Goal: Task Accomplishment & Management: Complete application form

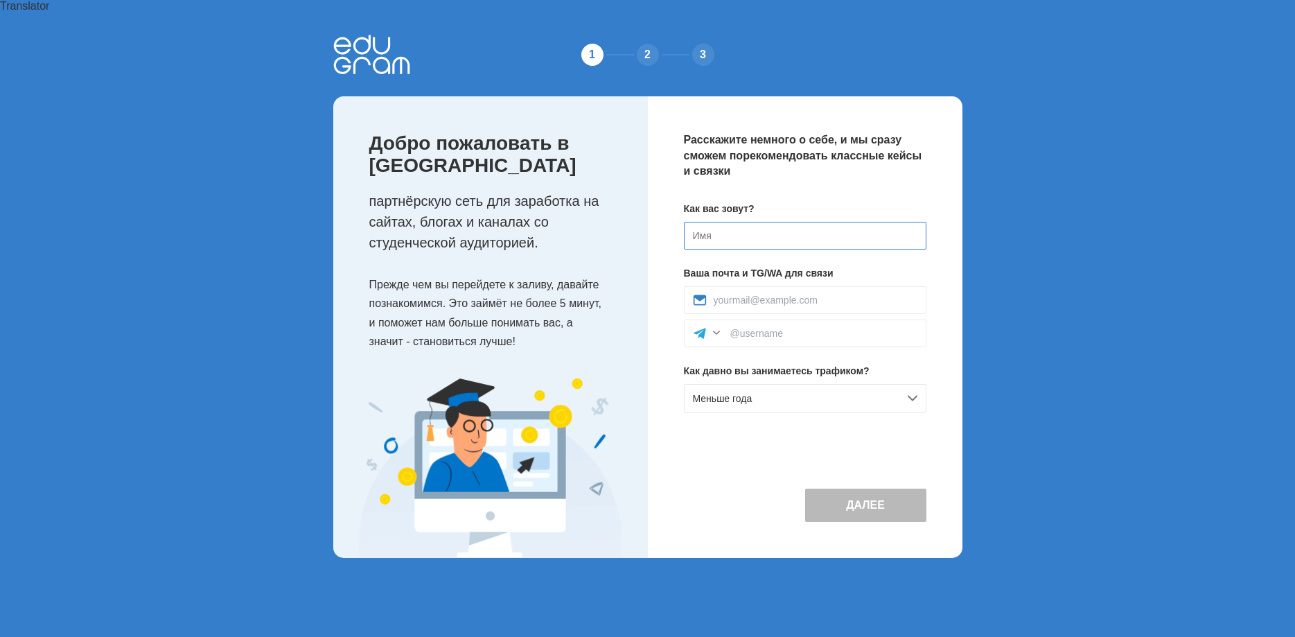
click at [796, 225] on input at bounding box center [805, 236] width 243 height 28
drag, startPoint x: 776, startPoint y: 222, endPoint x: 571, endPoint y: 211, distance: 204.8
click at [684, 222] on input "Dkflbvbh" at bounding box center [805, 236] width 243 height 28
type input "[PERSON_NAME]"
click at [778, 295] on input at bounding box center [816, 300] width 204 height 11
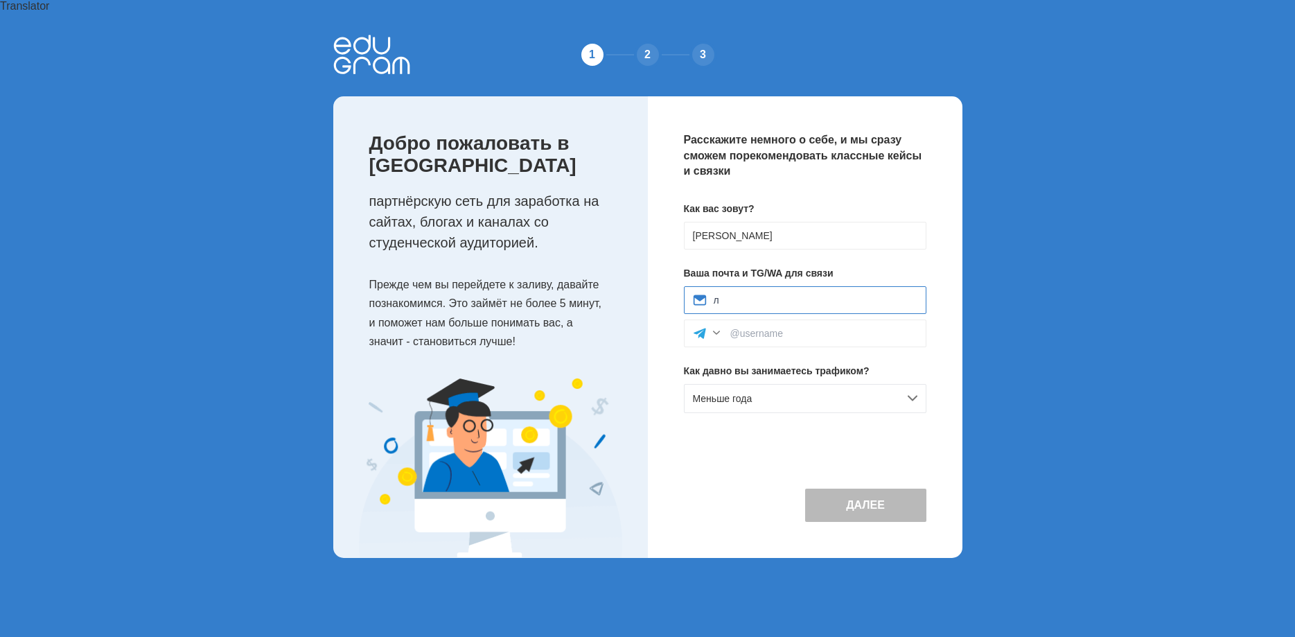
type input "л"
type input "[EMAIL_ADDRESS][DOMAIN_NAME]"
click at [755, 328] on input at bounding box center [823, 333] width 187 height 11
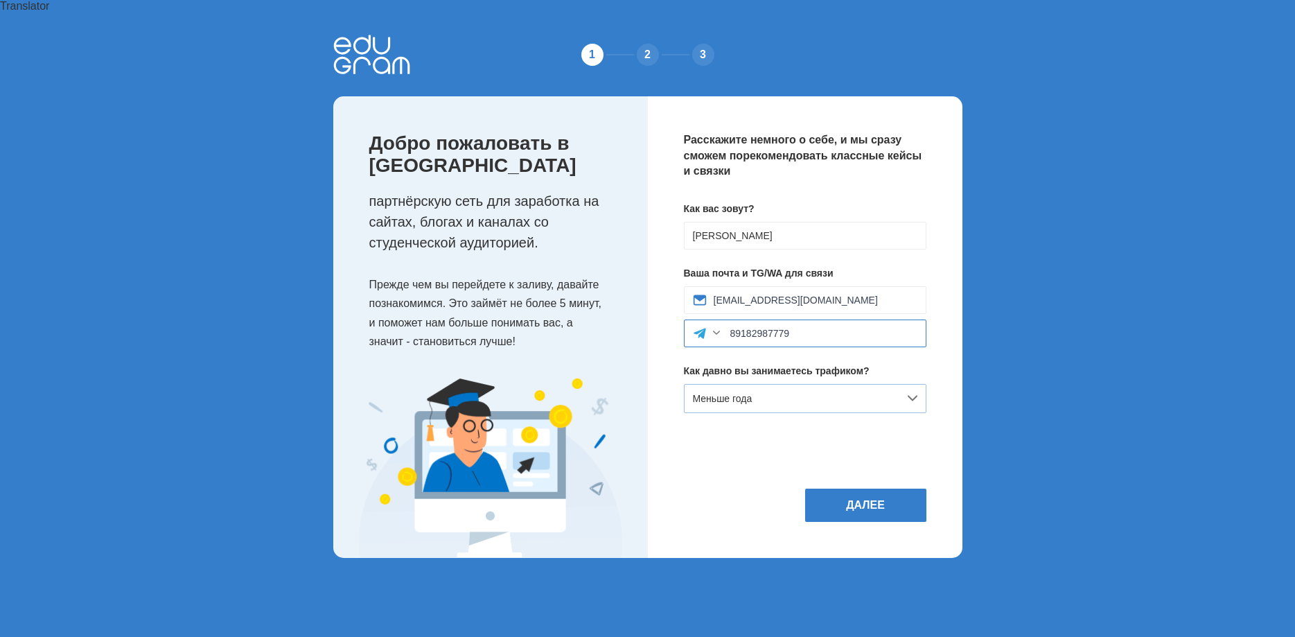
type input "89182987779"
drag, startPoint x: 791, startPoint y: 390, endPoint x: 780, endPoint y: 381, distance: 13.9
click at [780, 384] on div "Меньше года" at bounding box center [805, 398] width 243 height 29
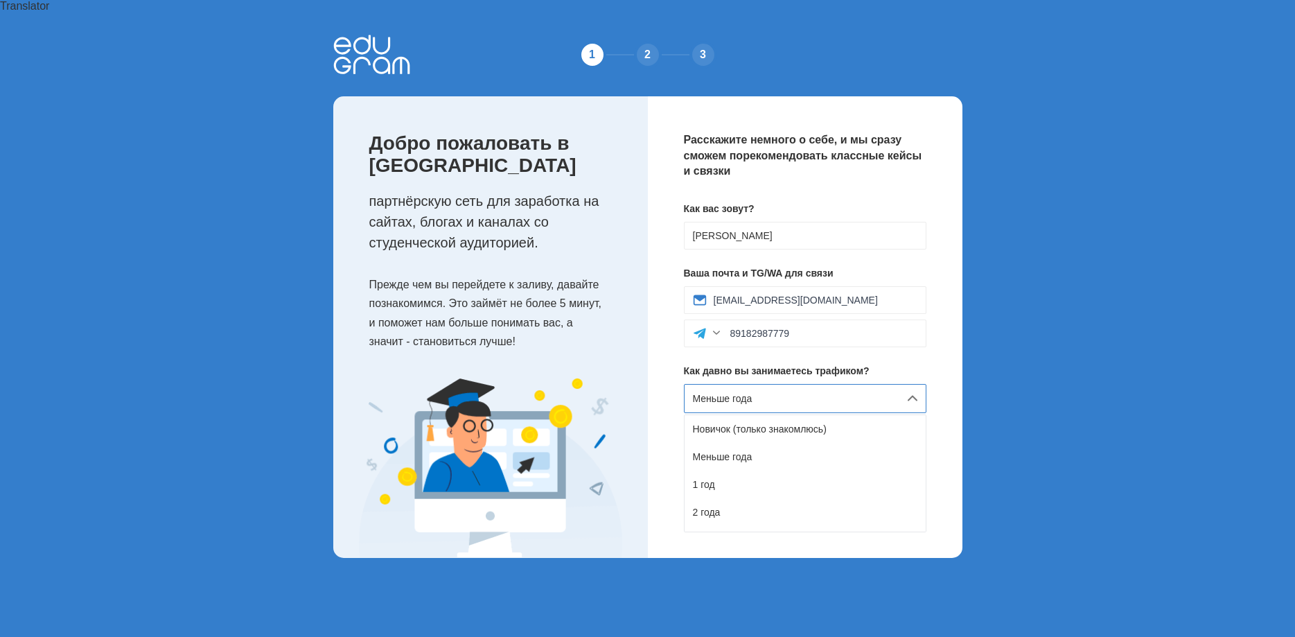
click at [938, 342] on div "Расскажите немного о себе, и мы сразу сможем порекомендовать классные кейсы и с…" at bounding box center [805, 327] width 315 height 462
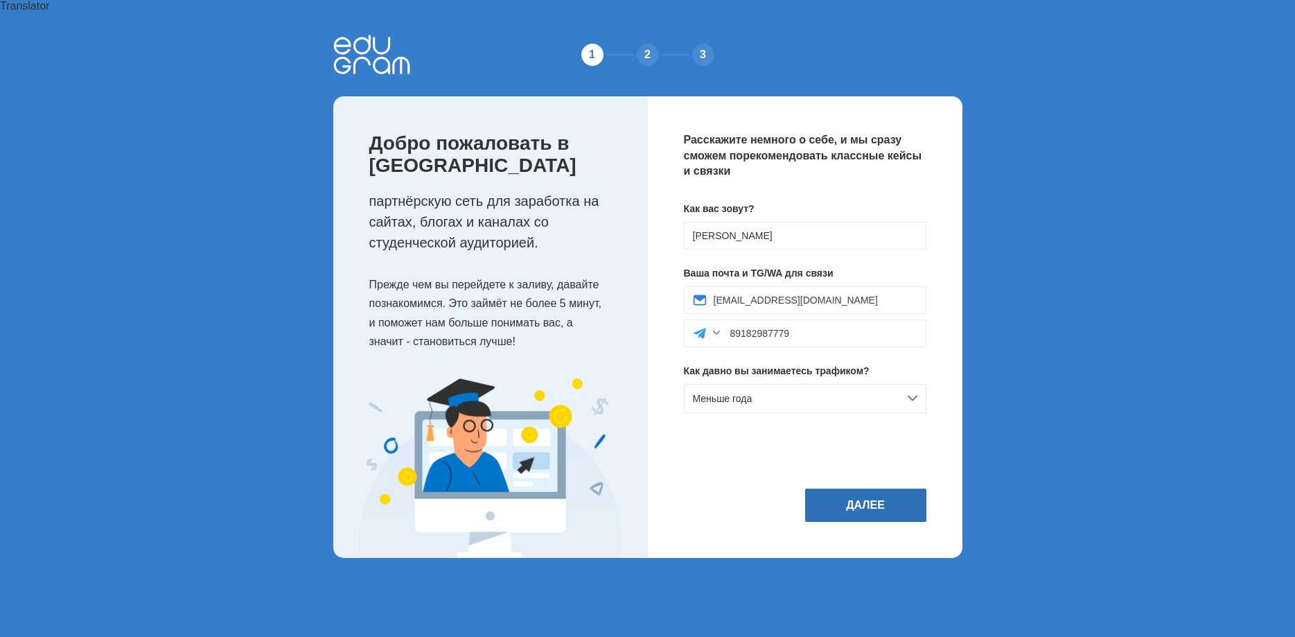
click at [891, 489] on button "Далее" at bounding box center [865, 505] width 121 height 33
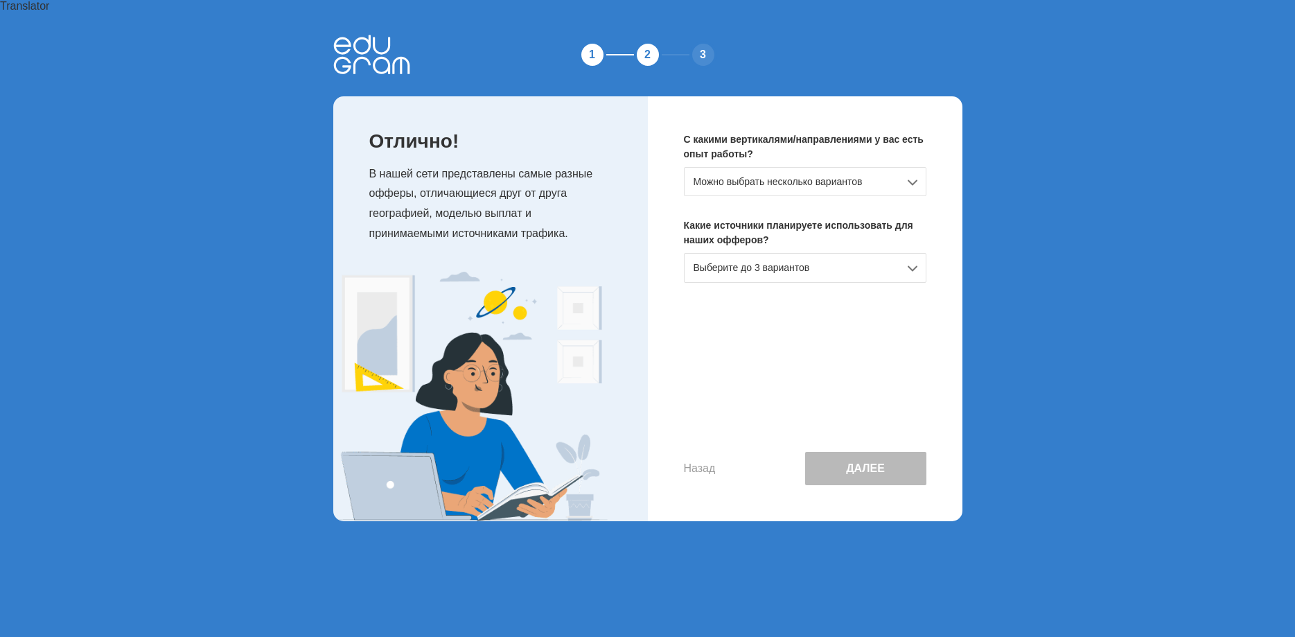
click at [782, 253] on div "Выберите до 3 вариантов" at bounding box center [805, 267] width 243 height 29
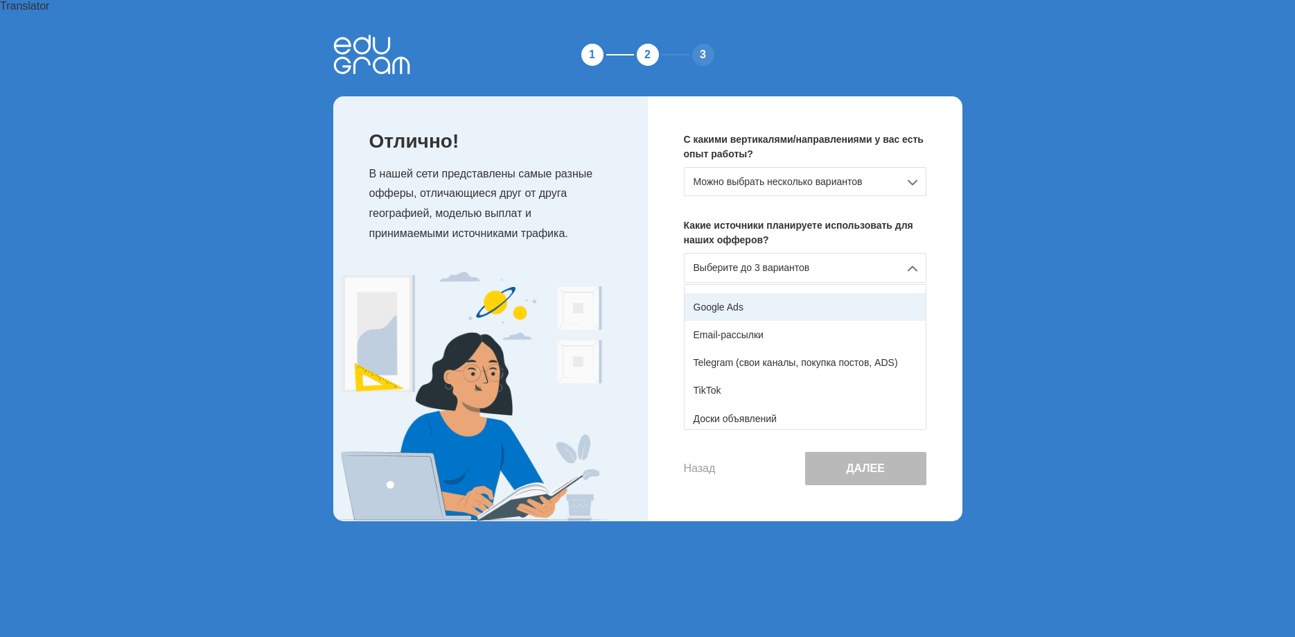
scroll to position [71, 0]
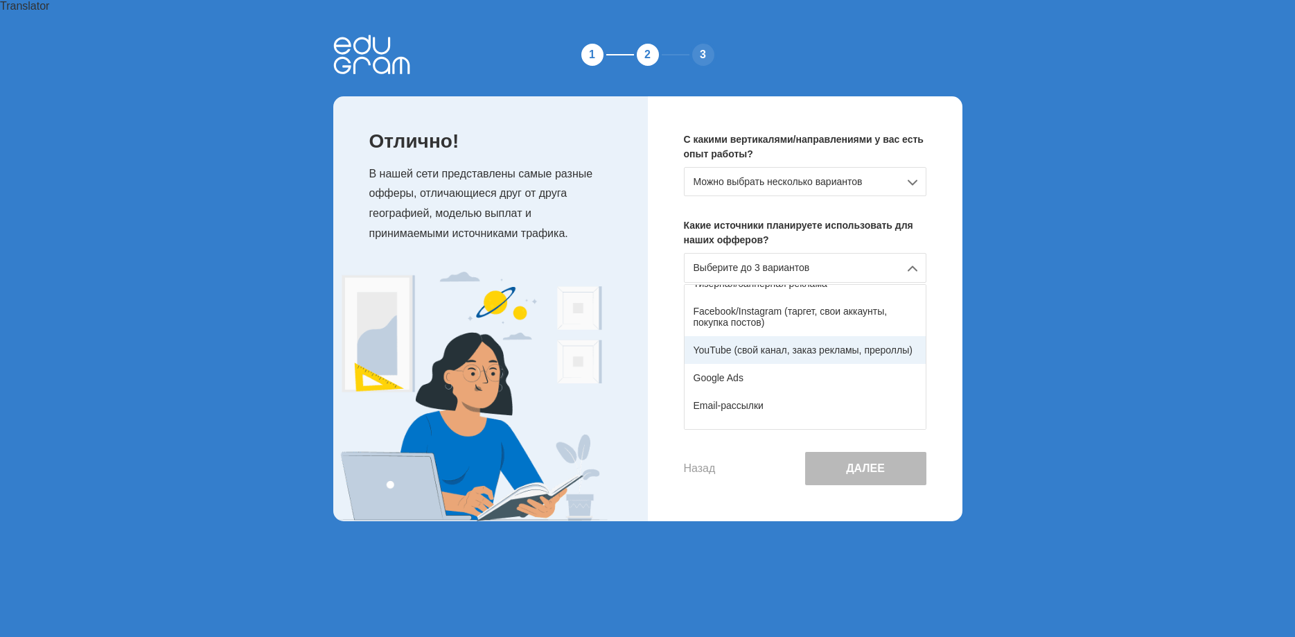
click at [790, 338] on div "YouTube (свой канал, заказ рекламы, прероллы)" at bounding box center [805, 350] width 241 height 28
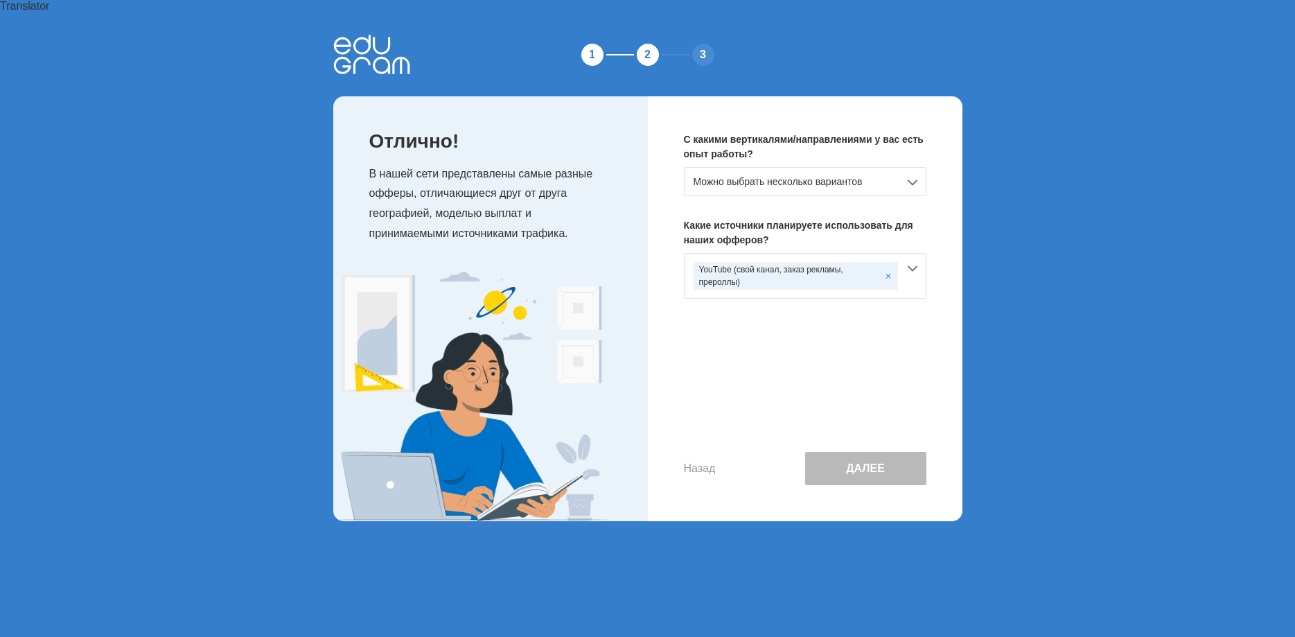
click at [877, 464] on button "Далее" at bounding box center [865, 468] width 121 height 33
click at [864, 457] on button "Далее" at bounding box center [865, 468] width 121 height 33
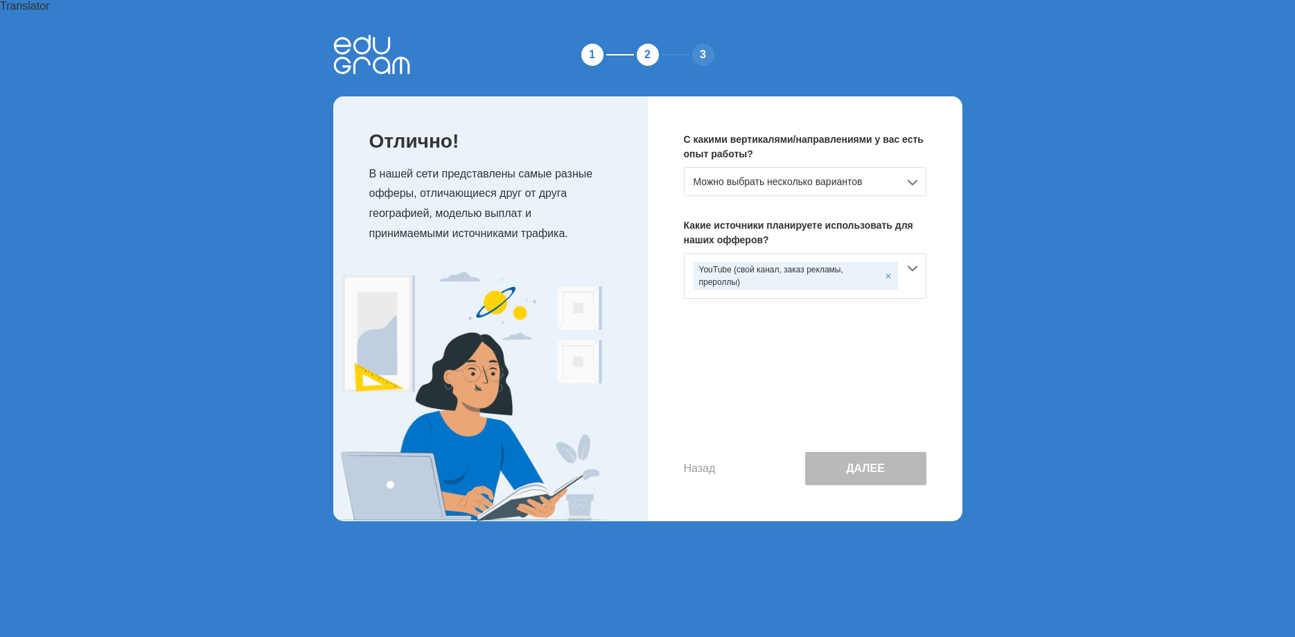
drag, startPoint x: 864, startPoint y: 457, endPoint x: 848, endPoint y: 378, distance: 80.6
click at [864, 452] on button "Далее" at bounding box center [865, 468] width 121 height 33
click at [805, 265] on div "YouTube (свой канал, заказ рекламы, прероллы)" at bounding box center [796, 276] width 204 height 28
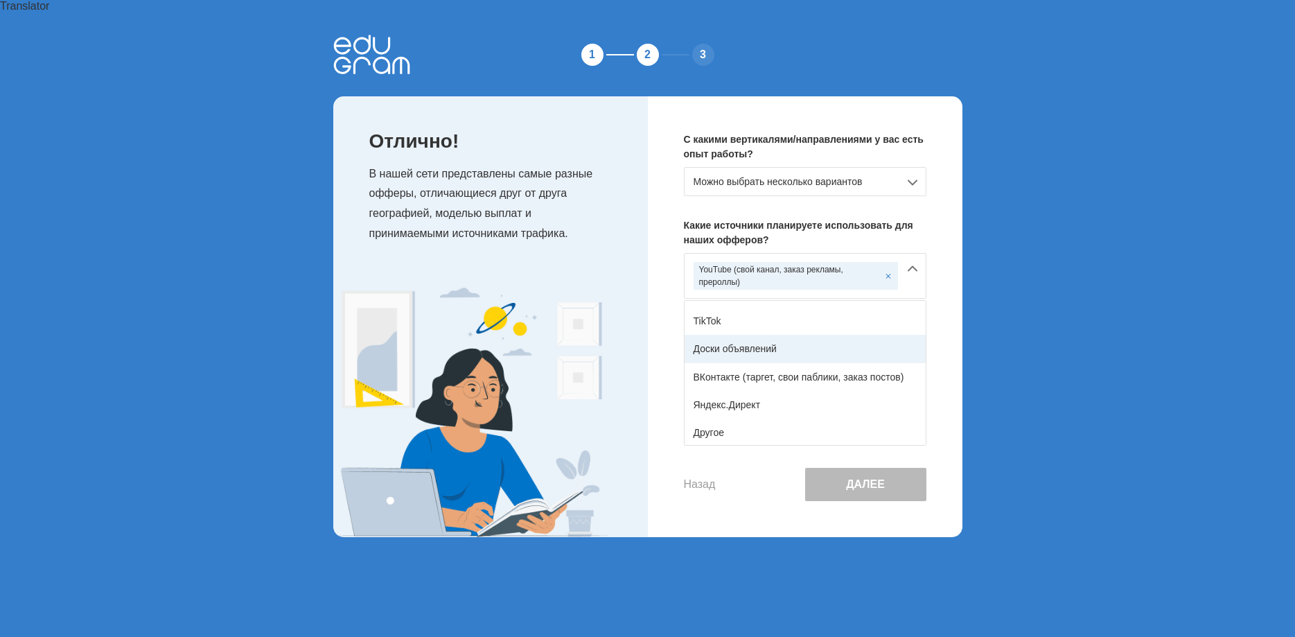
scroll to position [229, 0]
click at [666, 256] on div "С какими вертикалями/направлениями у вас есть опыт работы? Можно выбрать нескол…" at bounding box center [805, 316] width 315 height 441
click at [875, 484] on button "Далее" at bounding box center [865, 484] width 121 height 33
click at [939, 272] on div "С какими вертикалями/направлениями у вас есть опыт работы? Можно выбрать нескол…" at bounding box center [805, 316] width 315 height 441
drag, startPoint x: 942, startPoint y: 268, endPoint x: 950, endPoint y: 292, distance: 25.6
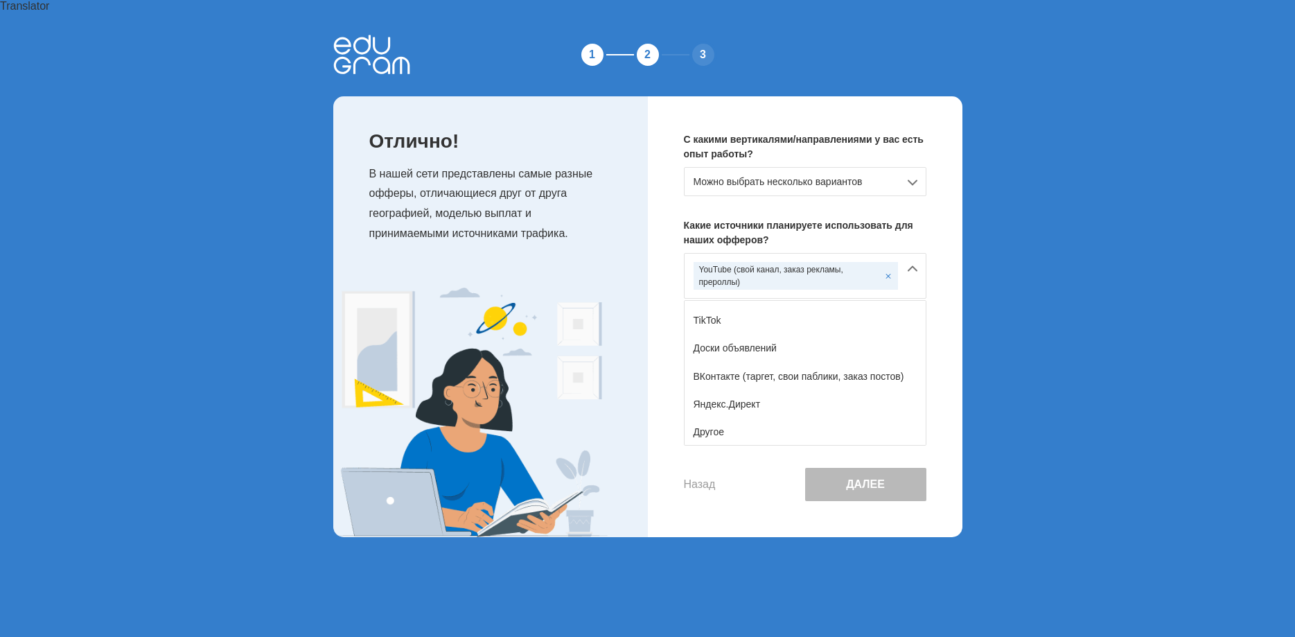
click at [943, 268] on div "С какими вертикалями/направлениями у вас есть опыт работы? Можно выбрать нескол…" at bounding box center [805, 316] width 315 height 441
click at [951, 393] on div "С какими вертикалями/направлениями у вас есть опыт работы? Можно выбрать нескол…" at bounding box center [805, 316] width 315 height 441
click at [760, 480] on div "Назад Далее" at bounding box center [805, 484] width 243 height 33
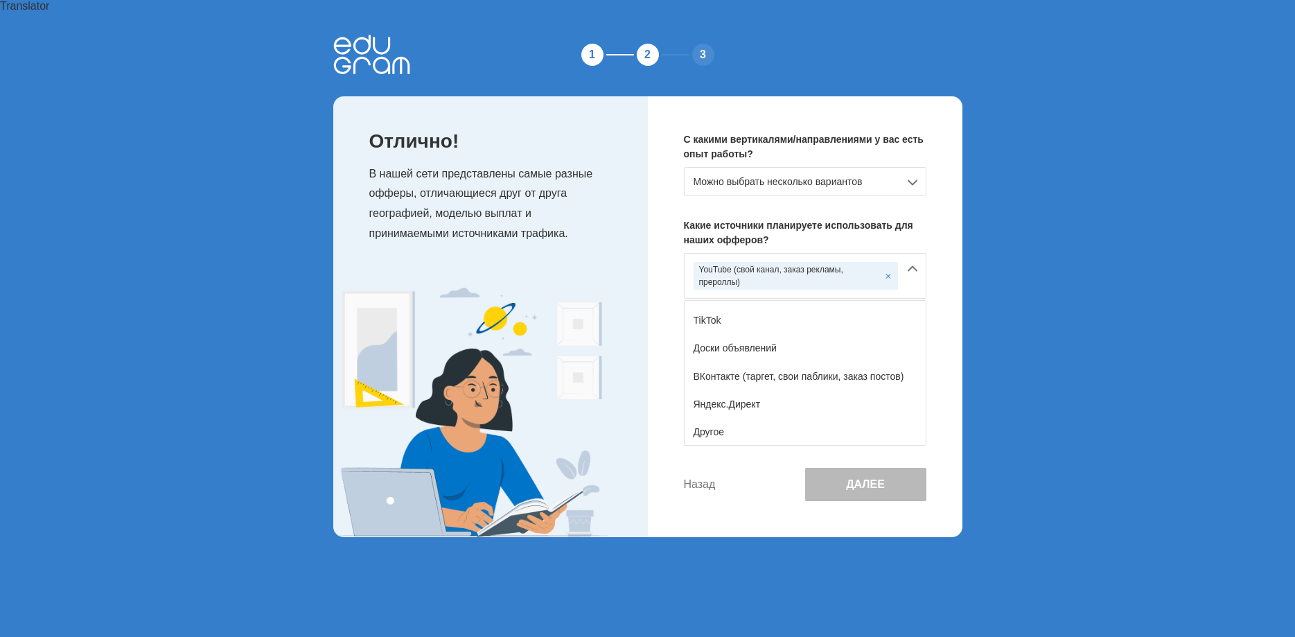
click at [699, 478] on button "Назад" at bounding box center [700, 484] width 32 height 12
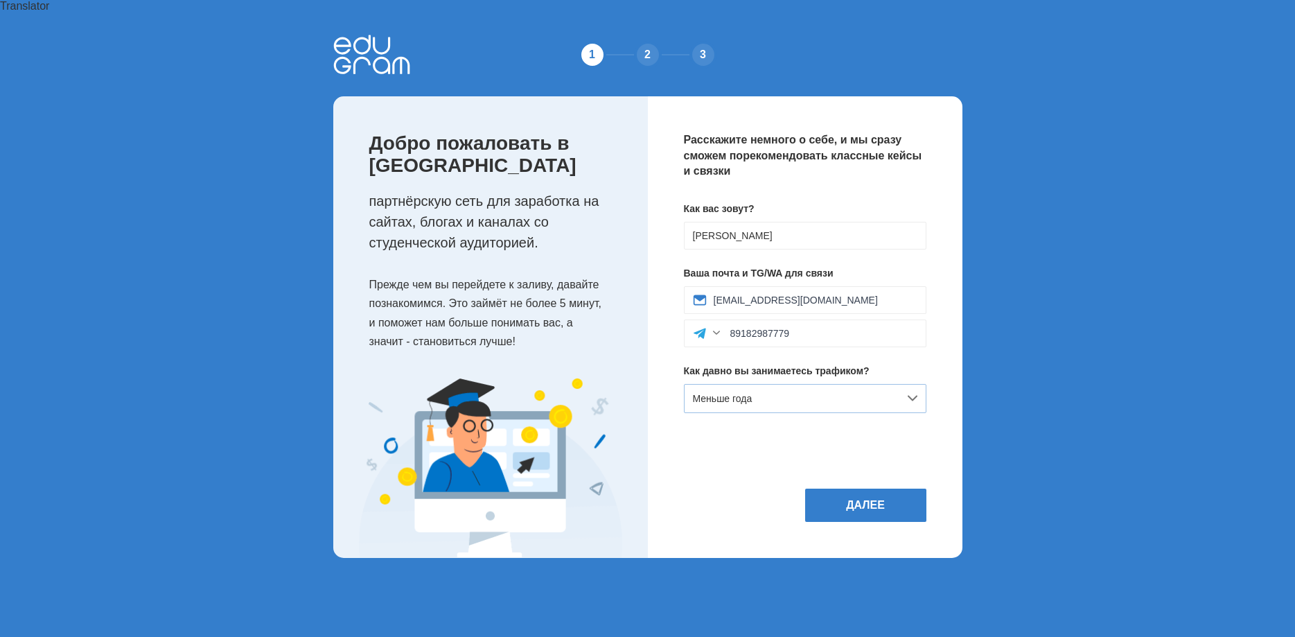
click at [856, 384] on div "Меньше года" at bounding box center [805, 398] width 243 height 29
drag, startPoint x: 753, startPoint y: 502, endPoint x: 753, endPoint y: 476, distance: 25.6
click at [752, 500] on div "2 года" at bounding box center [805, 512] width 241 height 28
drag, startPoint x: 715, startPoint y: 320, endPoint x: 666, endPoint y: 324, distance: 48.7
click at [730, 328] on input "89182987779" at bounding box center [823, 333] width 187 height 11
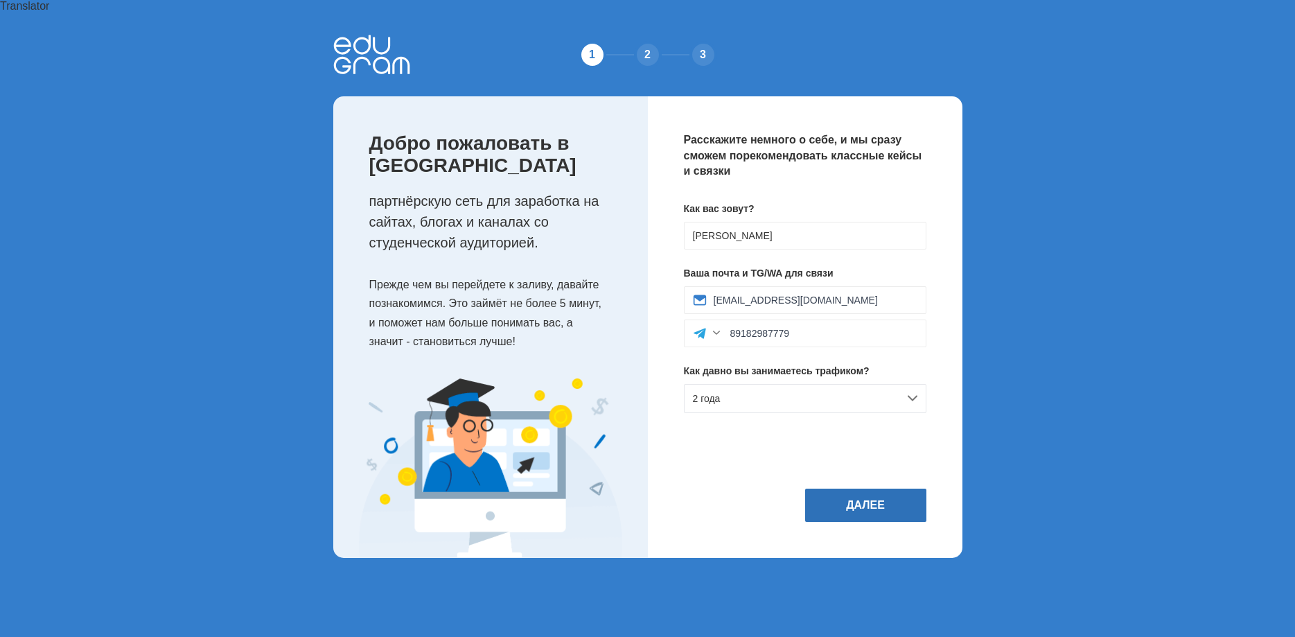
click at [889, 489] on button "Далее" at bounding box center [865, 505] width 121 height 33
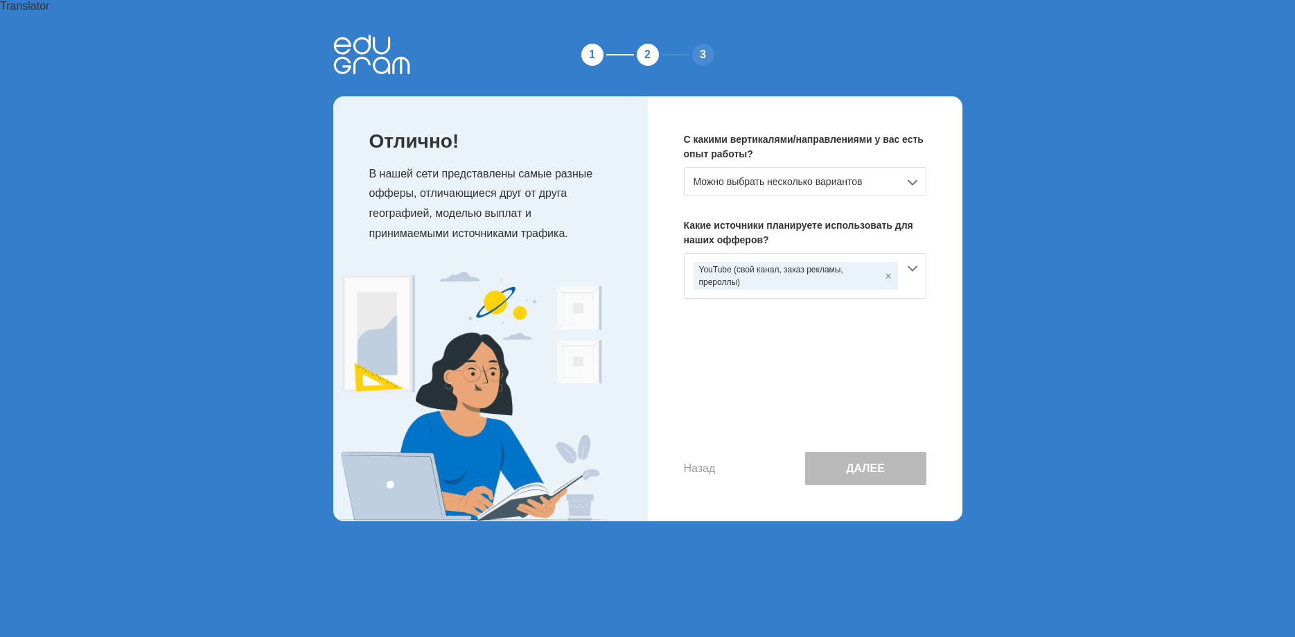
click at [883, 457] on button "Далее" at bounding box center [865, 468] width 121 height 33
click at [703, 462] on button "Назад" at bounding box center [700, 468] width 32 height 12
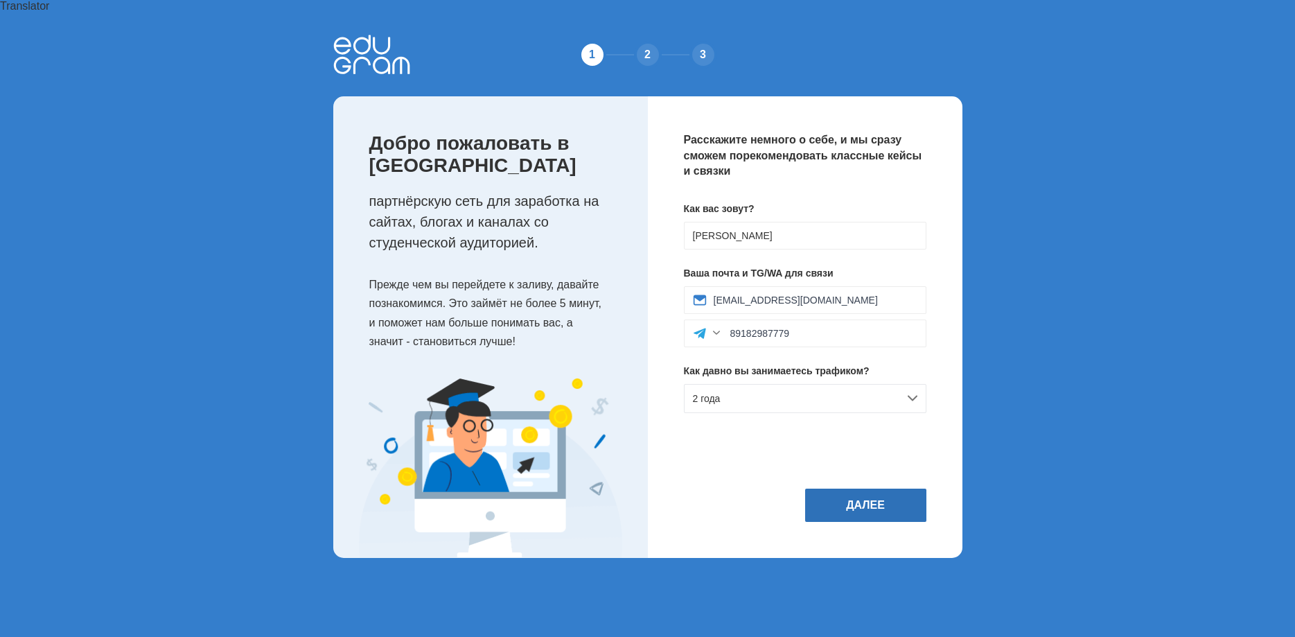
click at [874, 505] on button "Далее" at bounding box center [865, 505] width 121 height 33
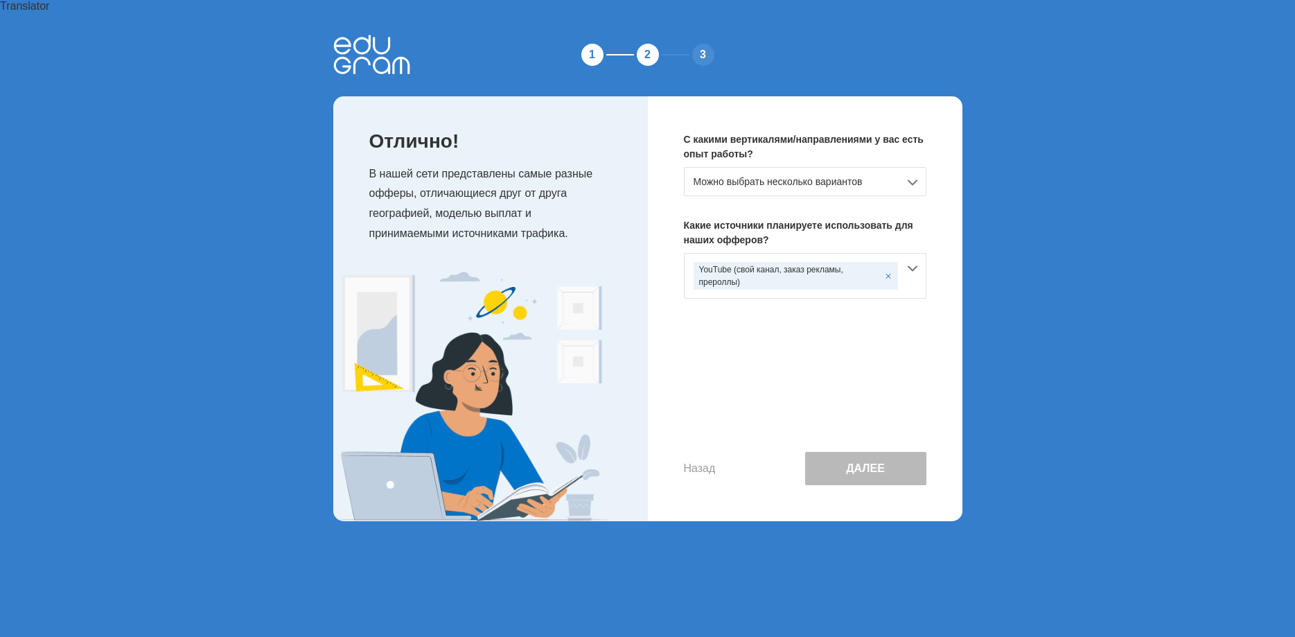
click at [853, 167] on div "Можно выбрать несколько вариантов" at bounding box center [805, 181] width 243 height 29
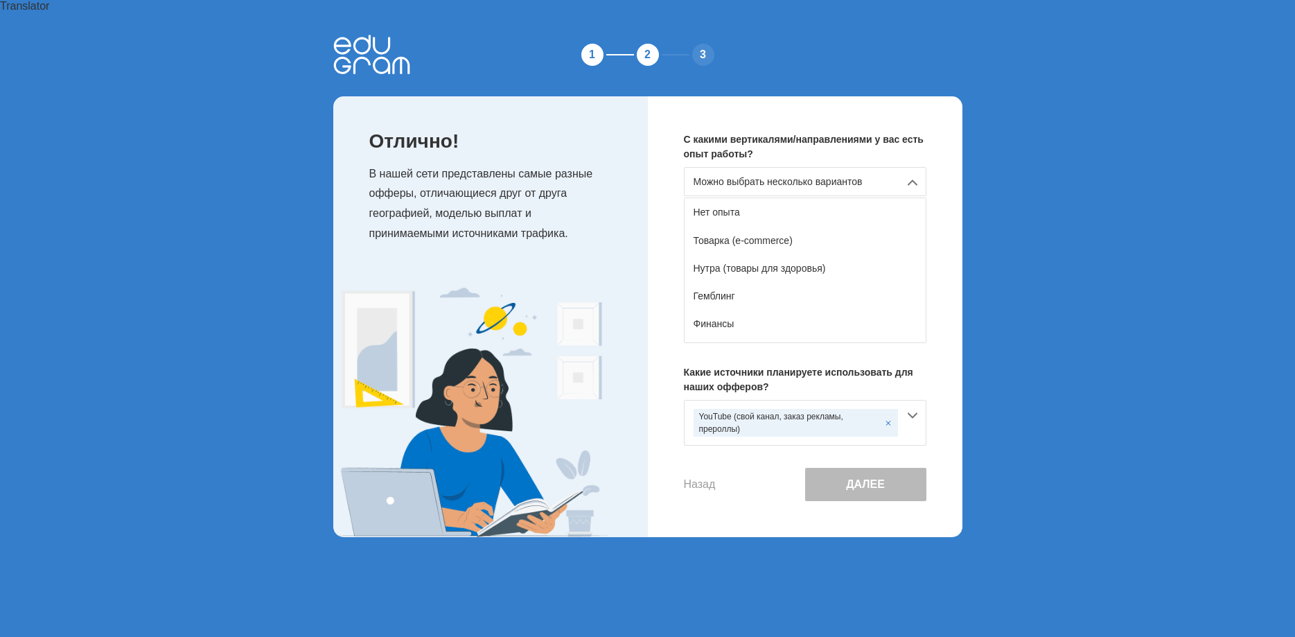
click at [758, 179] on div "Можно выбрать несколько вариантов" at bounding box center [805, 181] width 243 height 29
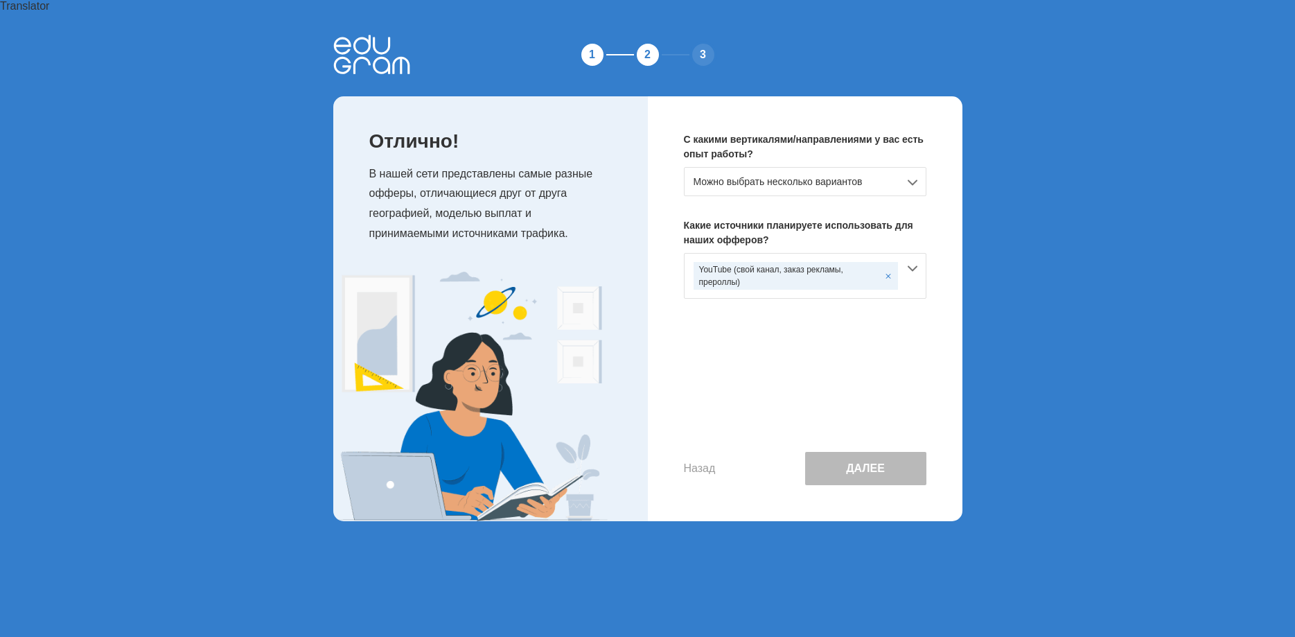
click at [765, 168] on div "Можно выбрать несколько вариантов" at bounding box center [805, 181] width 243 height 29
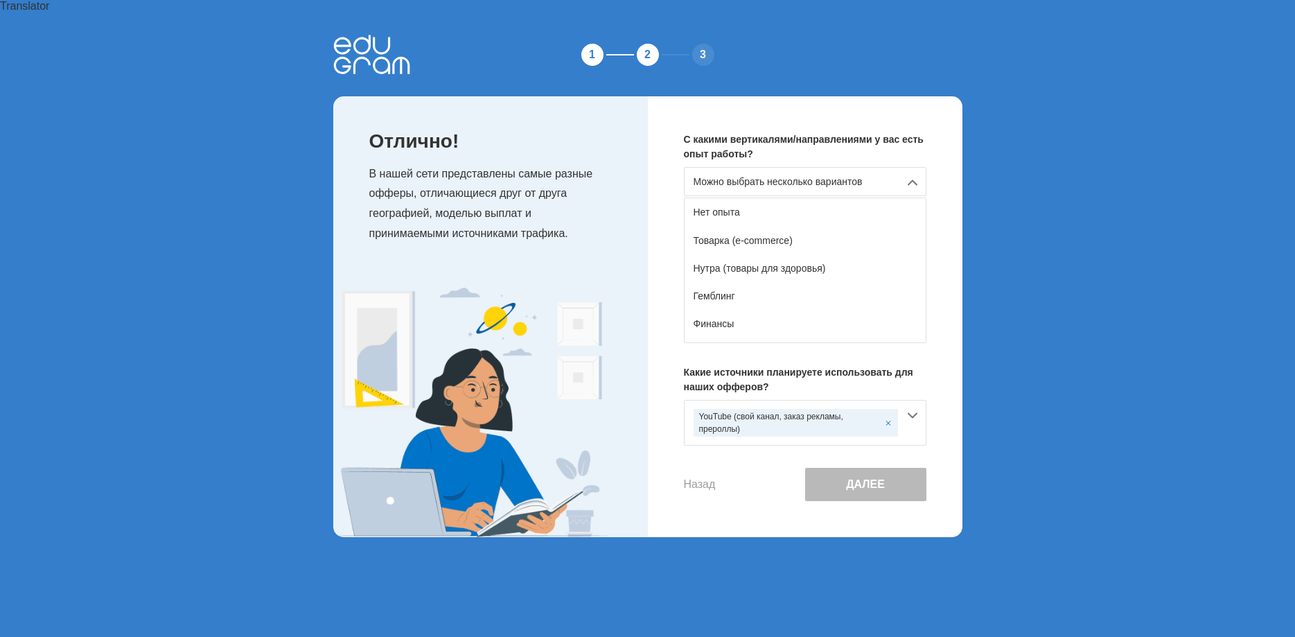
click at [742, 167] on div "Можно выбрать несколько вариантов" at bounding box center [805, 181] width 243 height 29
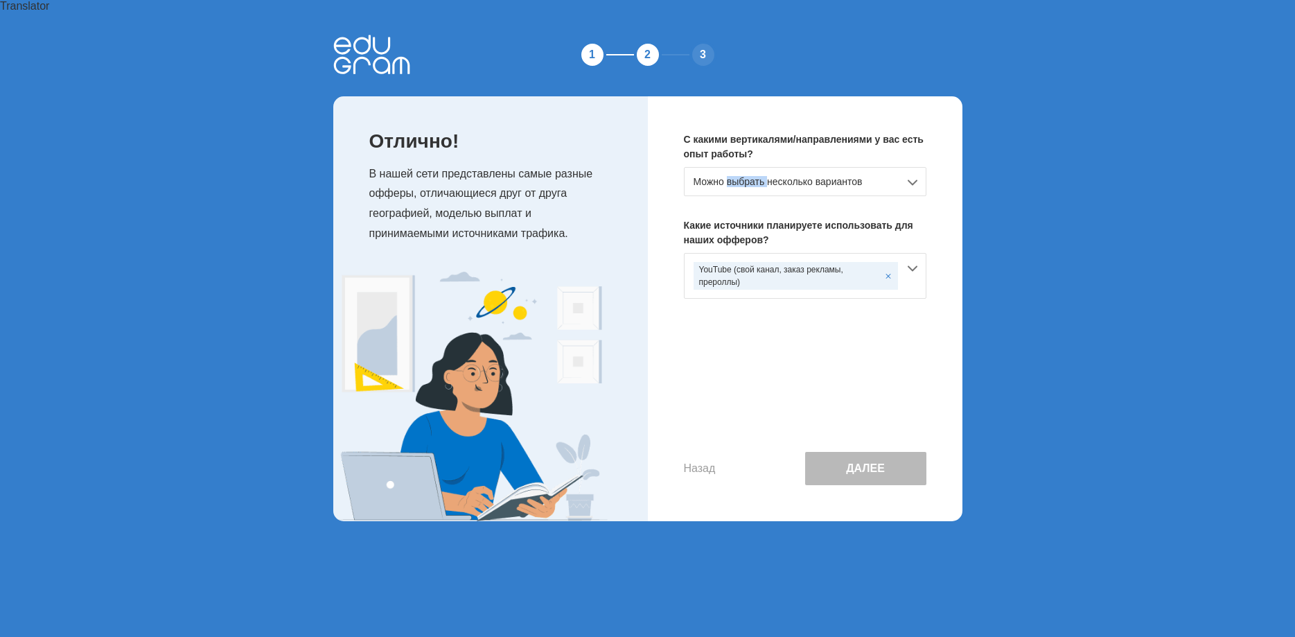
click at [742, 167] on div "Можно выбрать несколько вариантов" at bounding box center [805, 181] width 243 height 29
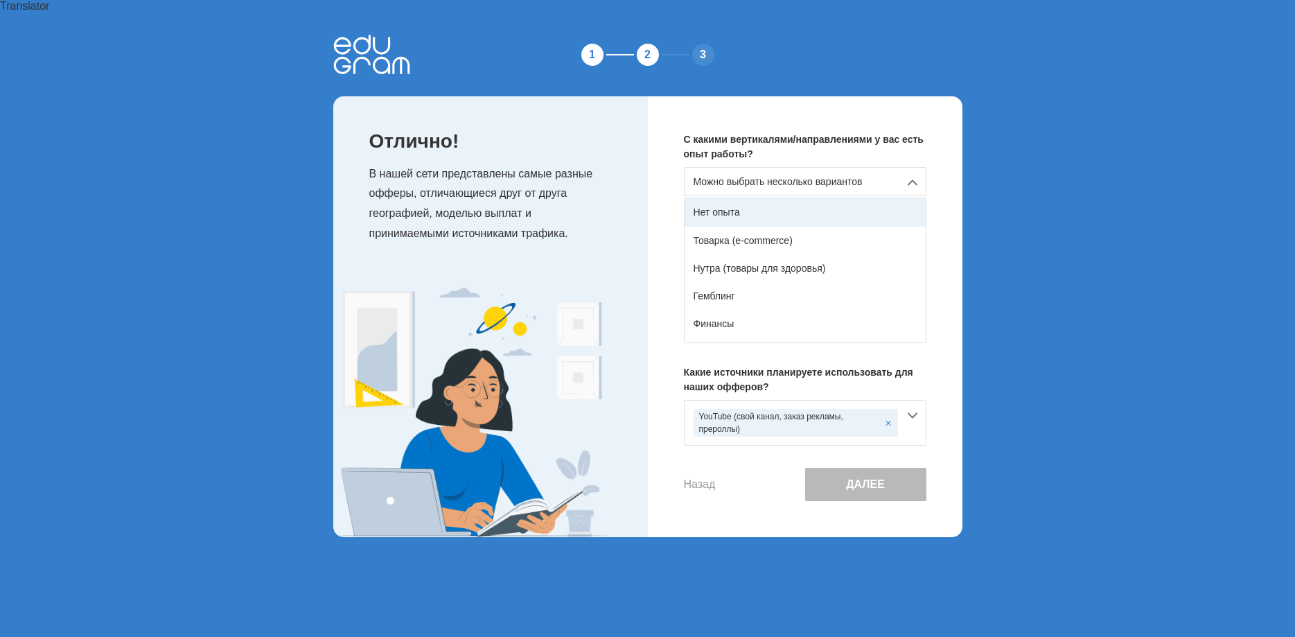
click at [733, 198] on div "Нет опыта" at bounding box center [805, 212] width 241 height 28
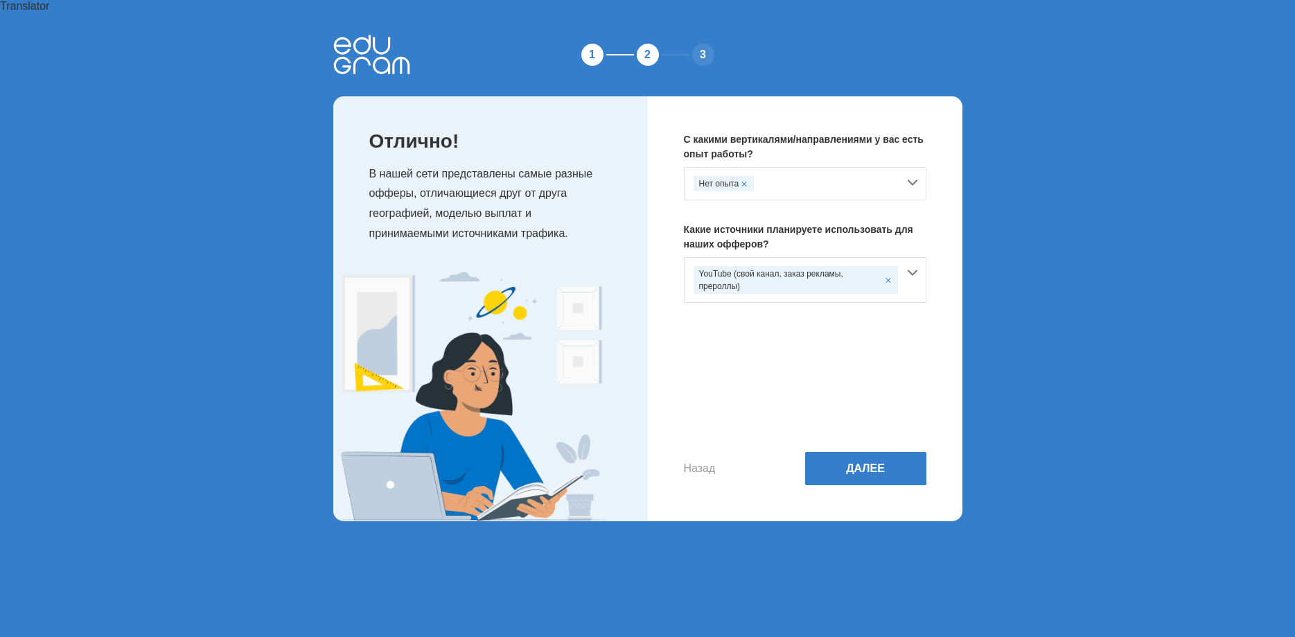
click at [909, 167] on div "Нет опыта" at bounding box center [805, 183] width 243 height 33
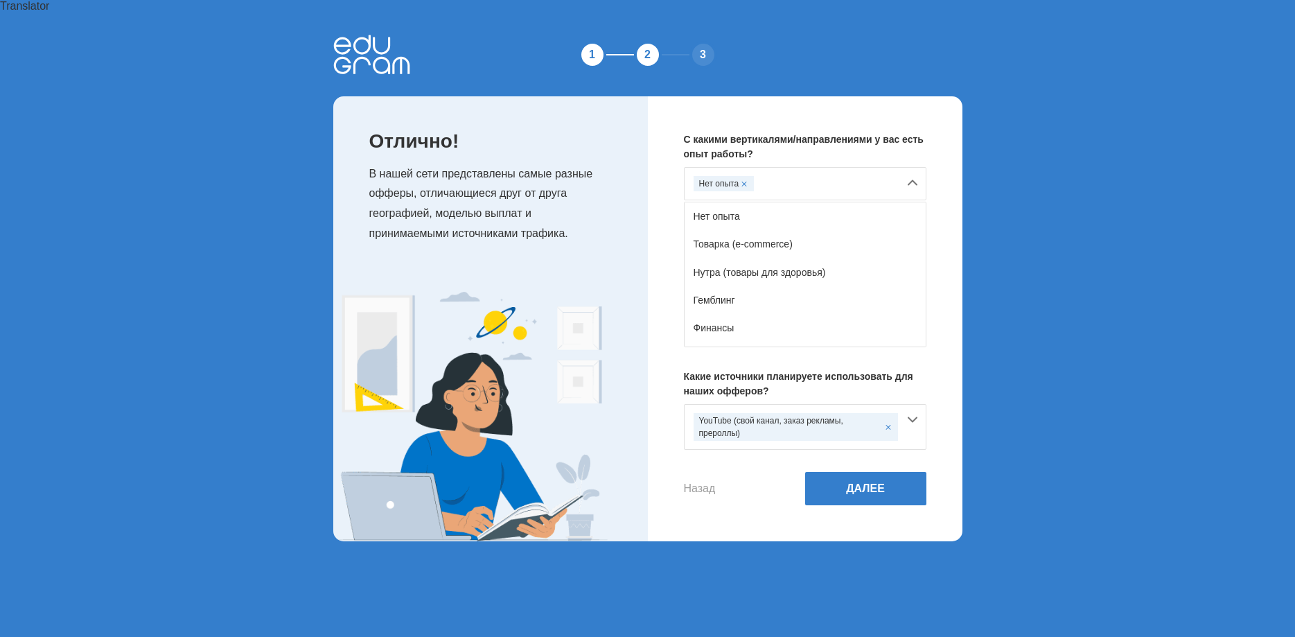
click at [909, 167] on div "Нет опыта" at bounding box center [805, 183] width 243 height 33
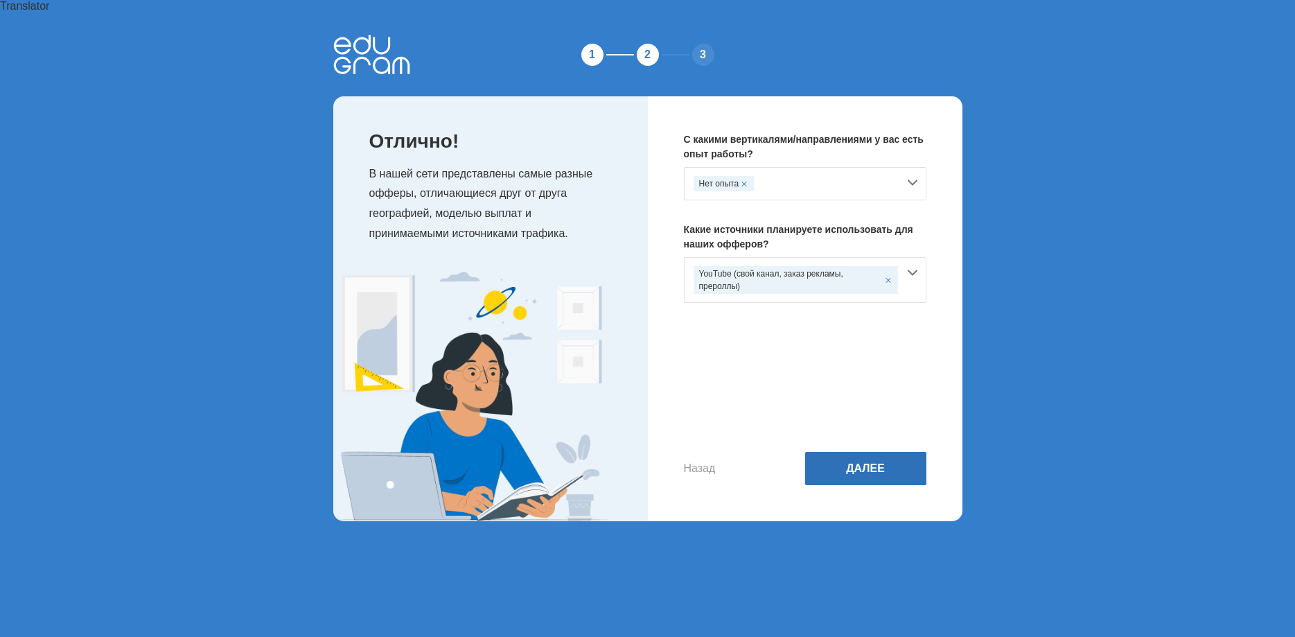
click at [894, 460] on button "Далее" at bounding box center [865, 468] width 121 height 33
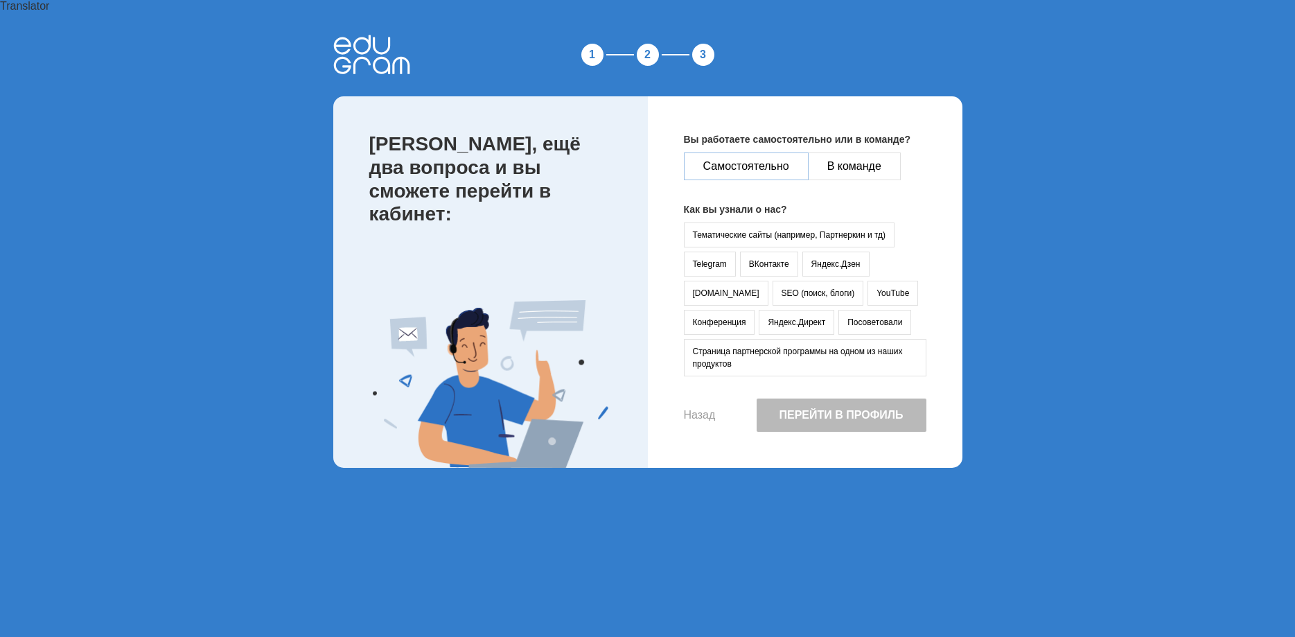
click at [750, 152] on button "Самостоятельно" at bounding box center [746, 166] width 125 height 28
click at [809, 222] on button "Тематические сайты (например, Партнеркин и тд)" at bounding box center [789, 234] width 211 height 25
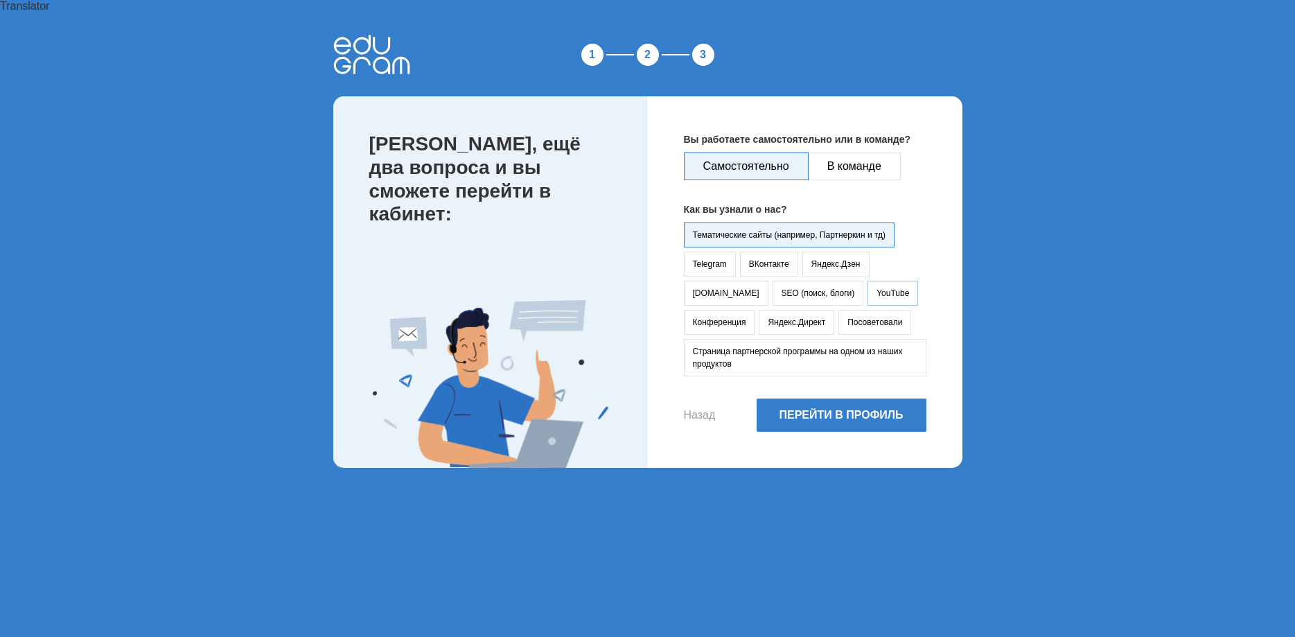
click at [868, 283] on button "YouTube" at bounding box center [893, 293] width 51 height 25
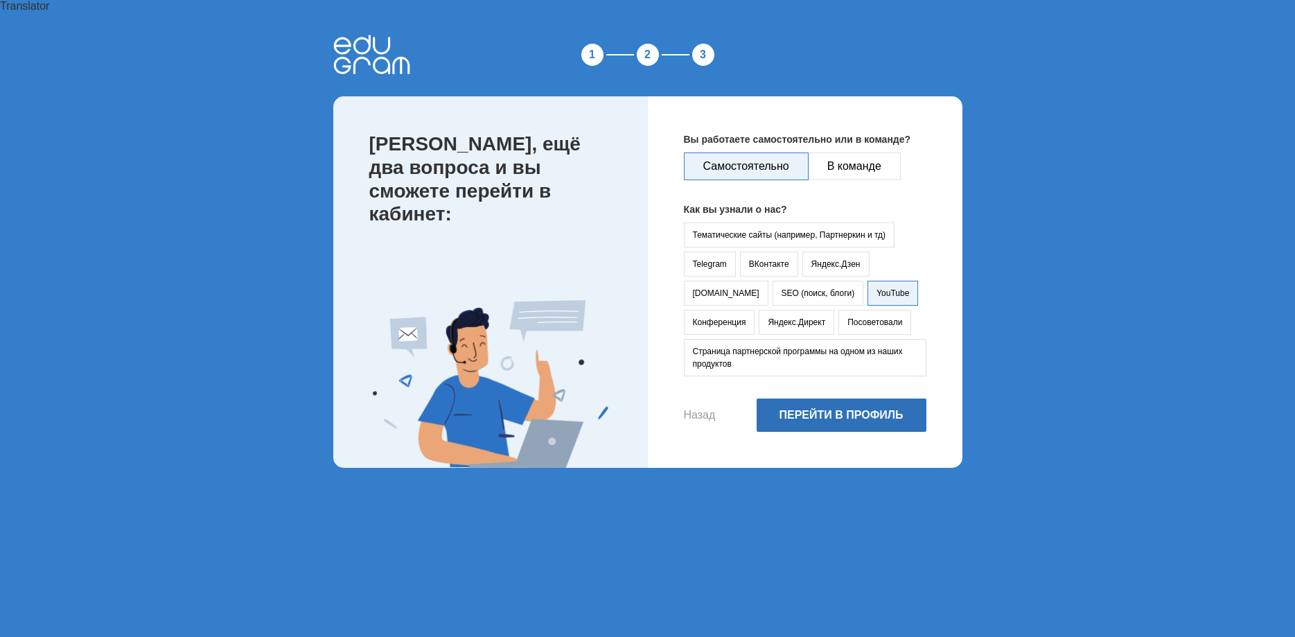
click at [839, 407] on button "Перейти в профиль" at bounding box center [842, 415] width 170 height 33
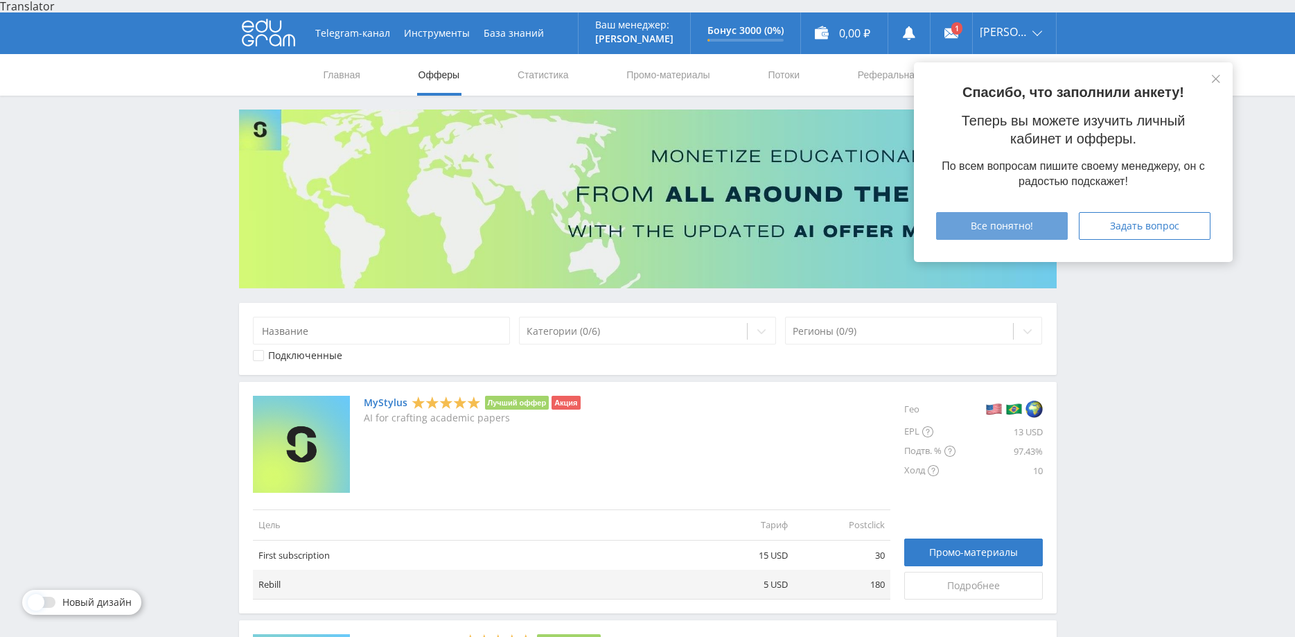
click at [994, 227] on span "Все понятно!" at bounding box center [1002, 225] width 62 height 11
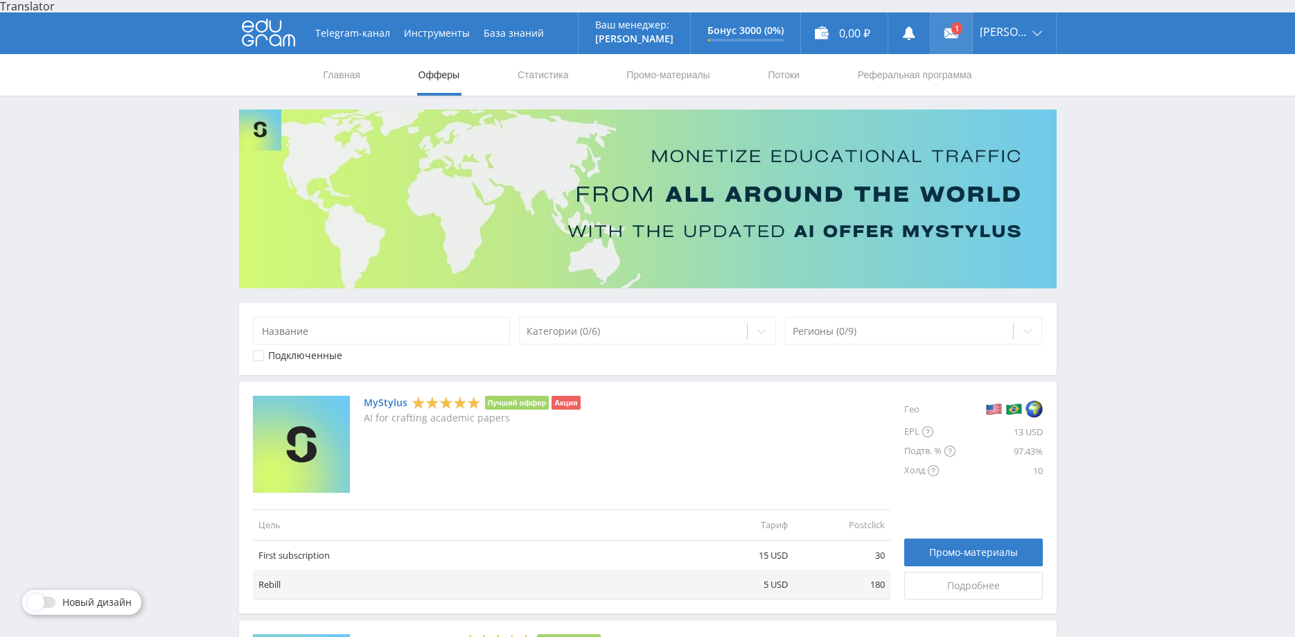
click at [954, 12] on link at bounding box center [952, 33] width 42 height 42
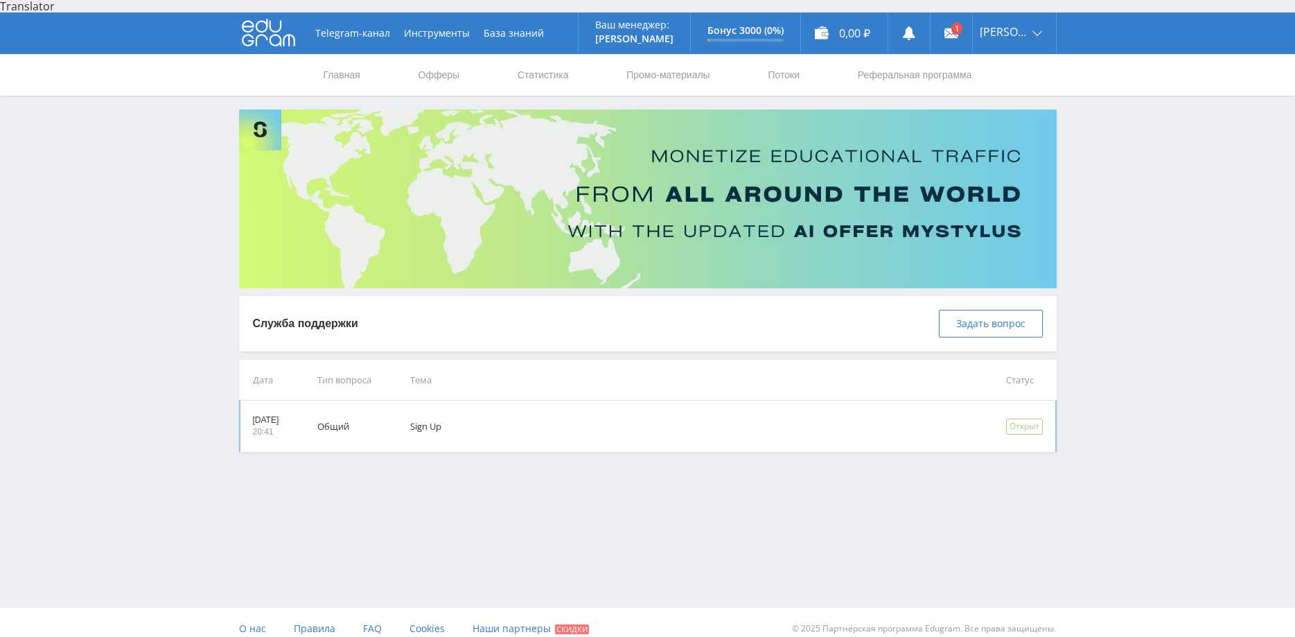
click at [640, 405] on td "Sign Up" at bounding box center [688, 426] width 595 height 51
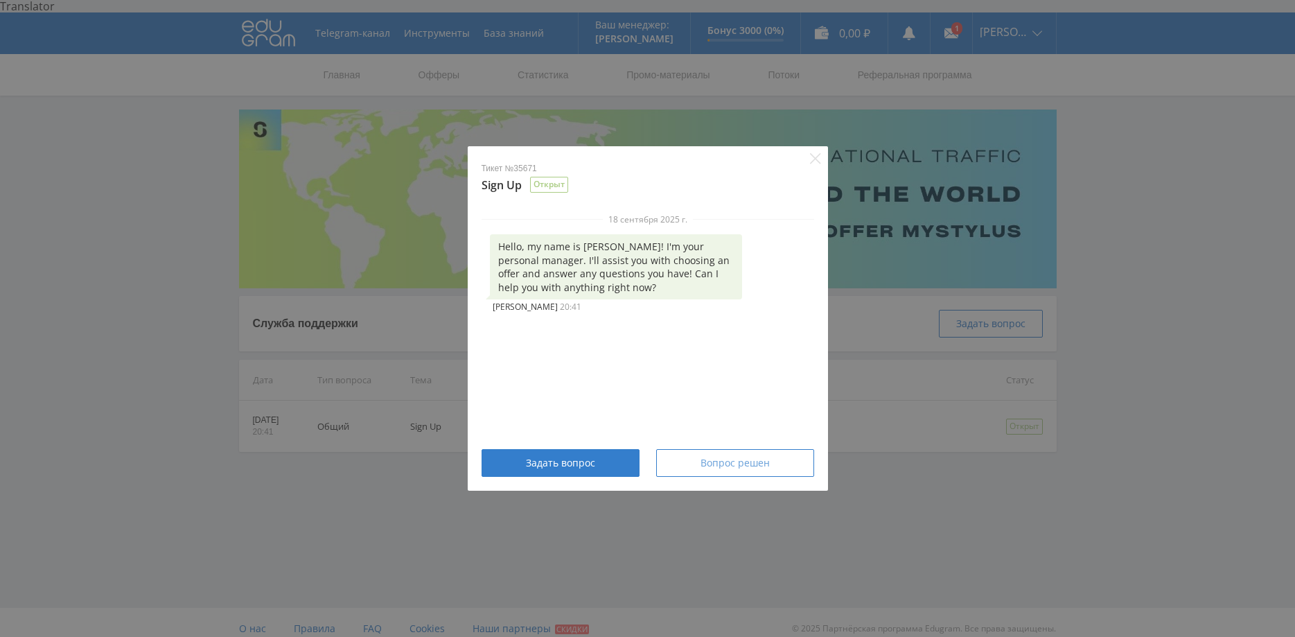
click at [732, 460] on span "Вопрос решен" at bounding box center [735, 462] width 69 height 11
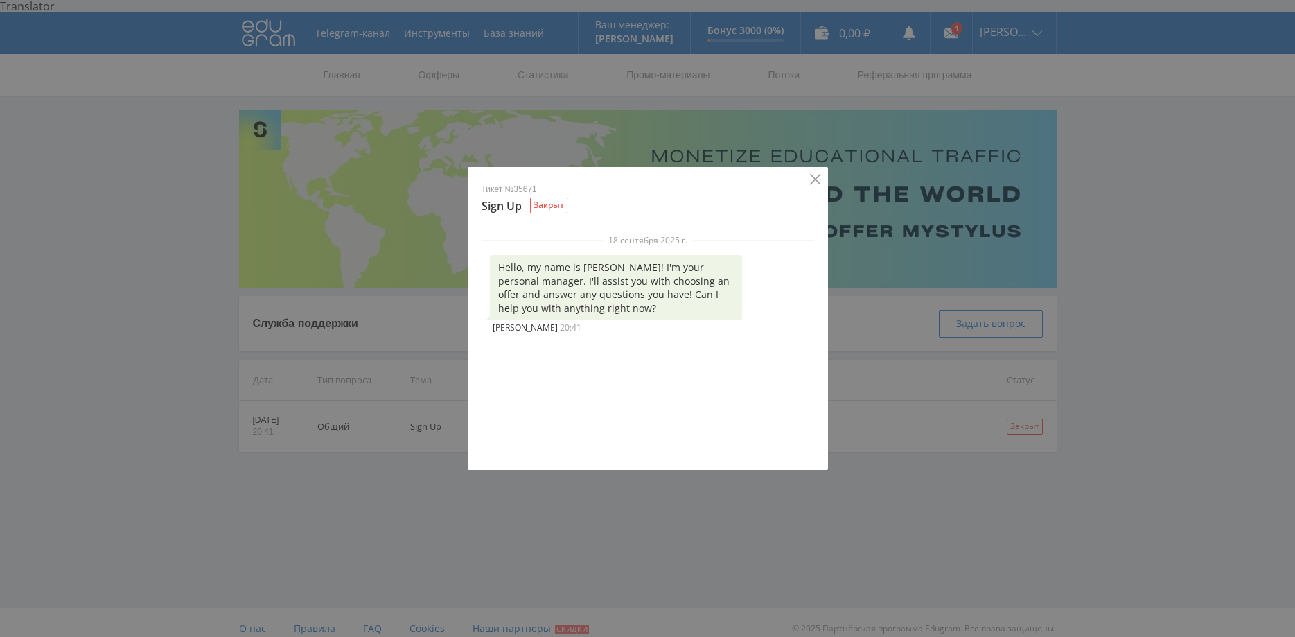
click at [819, 177] on icon "Close" at bounding box center [815, 179] width 11 height 11
click at [544, 393] on div "18 сентября 2025 г. Hello, my name is Alex! I'm your personal manager. I'll ass…" at bounding box center [648, 338] width 360 height 208
click at [569, 290] on div "Hello, my name is Alex! I'm your personal manager. I'll assist you with choosin…" at bounding box center [616, 287] width 253 height 65
click at [545, 207] on div "Закрыт" at bounding box center [548, 206] width 37 height 16
drag, startPoint x: 516, startPoint y: 208, endPoint x: 586, endPoint y: 222, distance: 71.4
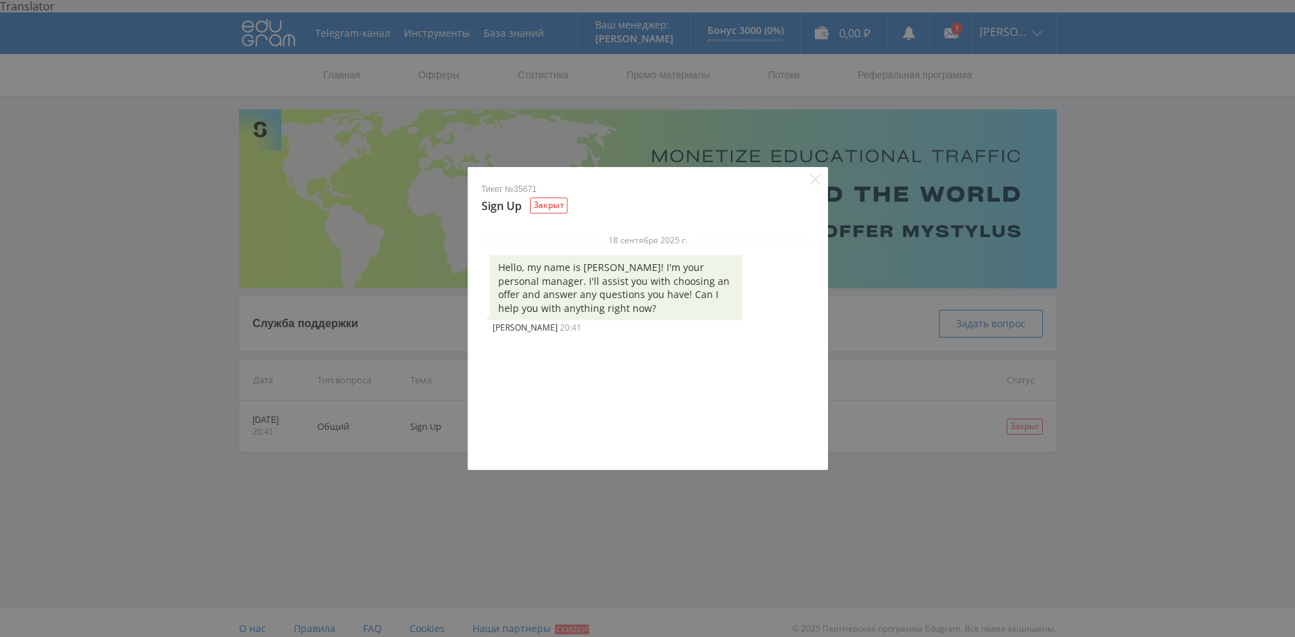
click at [522, 207] on div "Тикет №35671 Sign Up Закрыт" at bounding box center [648, 199] width 333 height 31
drag, startPoint x: 819, startPoint y: 177, endPoint x: 815, endPoint y: 185, distance: 9.0
click at [818, 177] on icon "Close" at bounding box center [815, 179] width 10 height 10
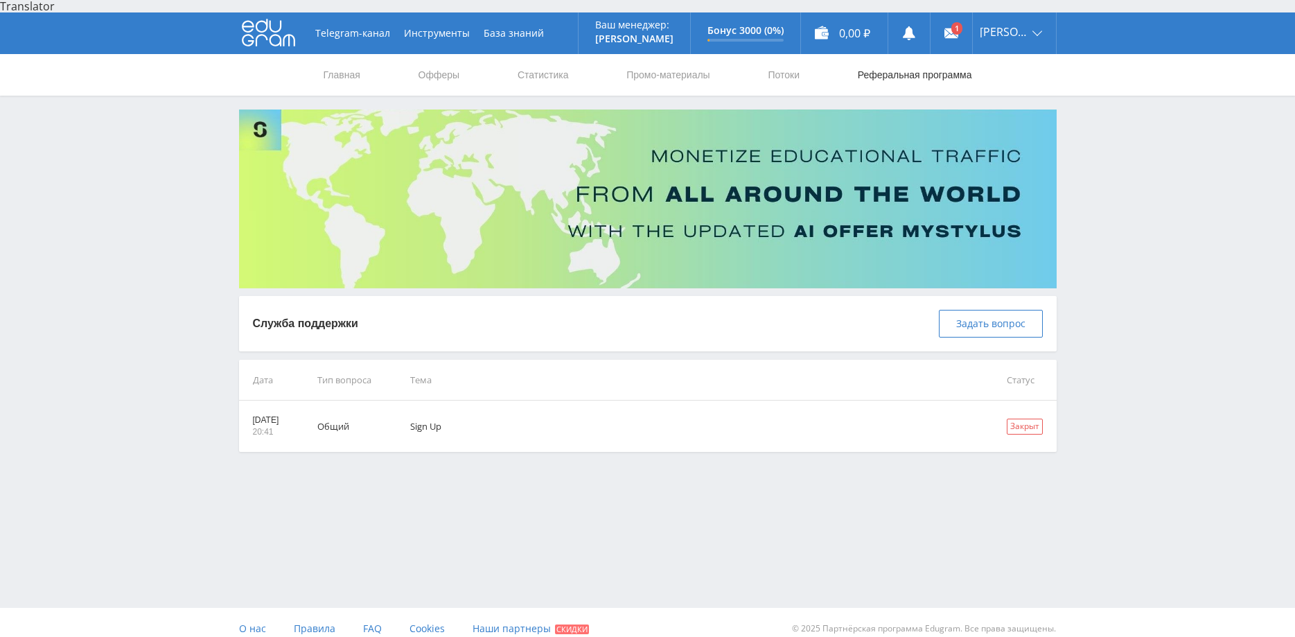
click at [932, 58] on link "Реферальная программа" at bounding box center [915, 75] width 117 height 42
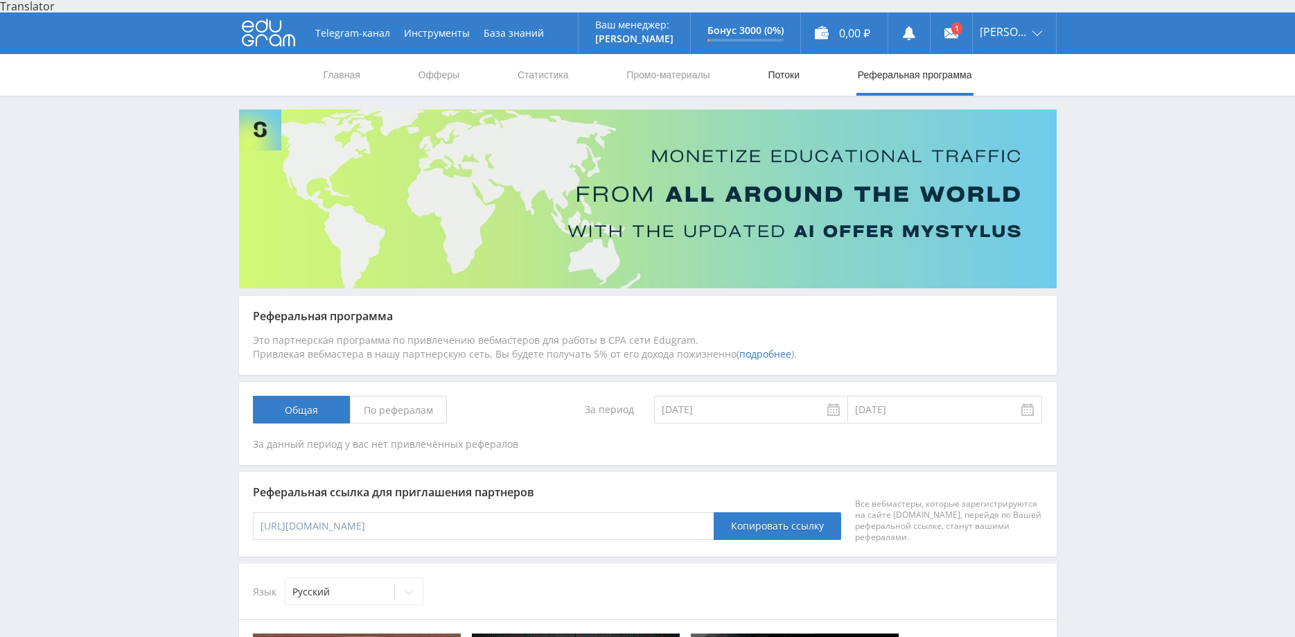
click at [782, 58] on link "Потоки" at bounding box center [784, 75] width 35 height 42
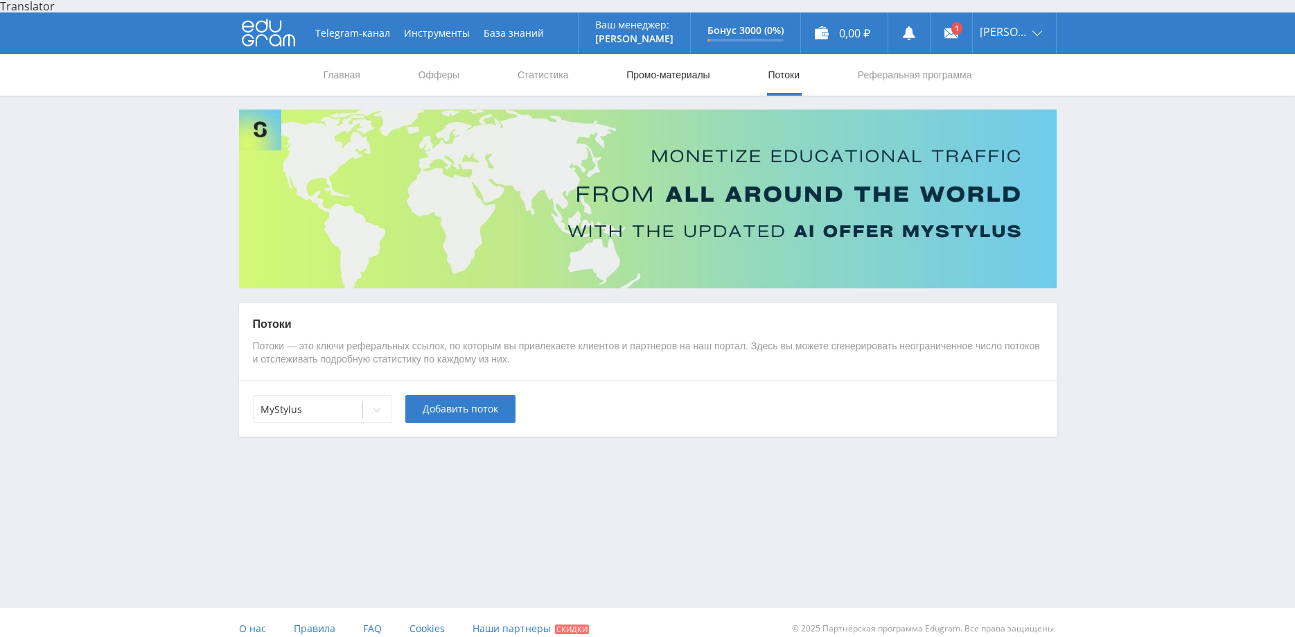
click at [708, 54] on link "Промо-материалы" at bounding box center [668, 75] width 86 height 42
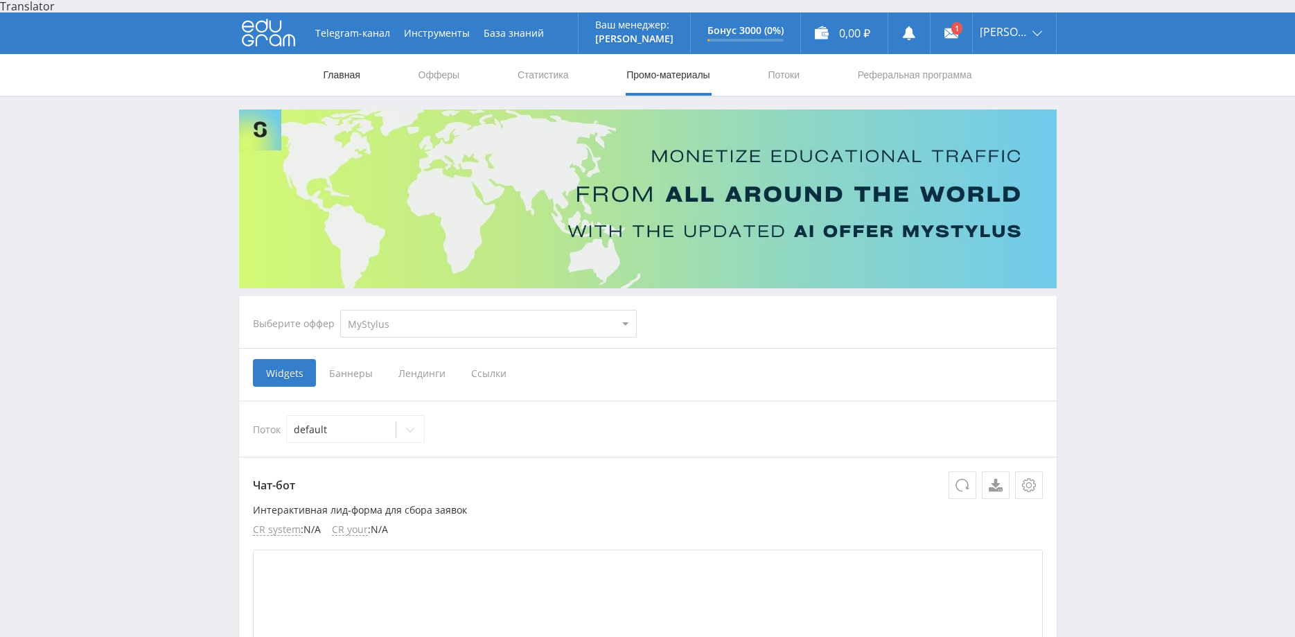
click at [335, 61] on link "Главная" at bounding box center [342, 75] width 40 height 42
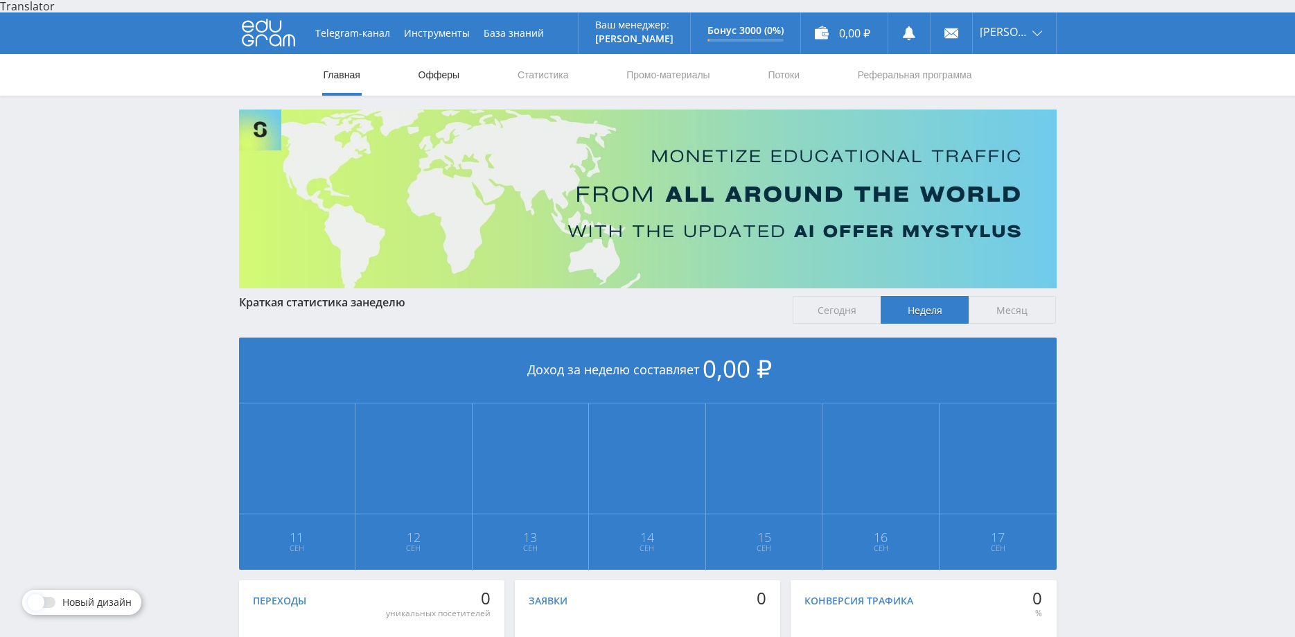
click at [425, 61] on link "Офферы" at bounding box center [439, 75] width 44 height 42
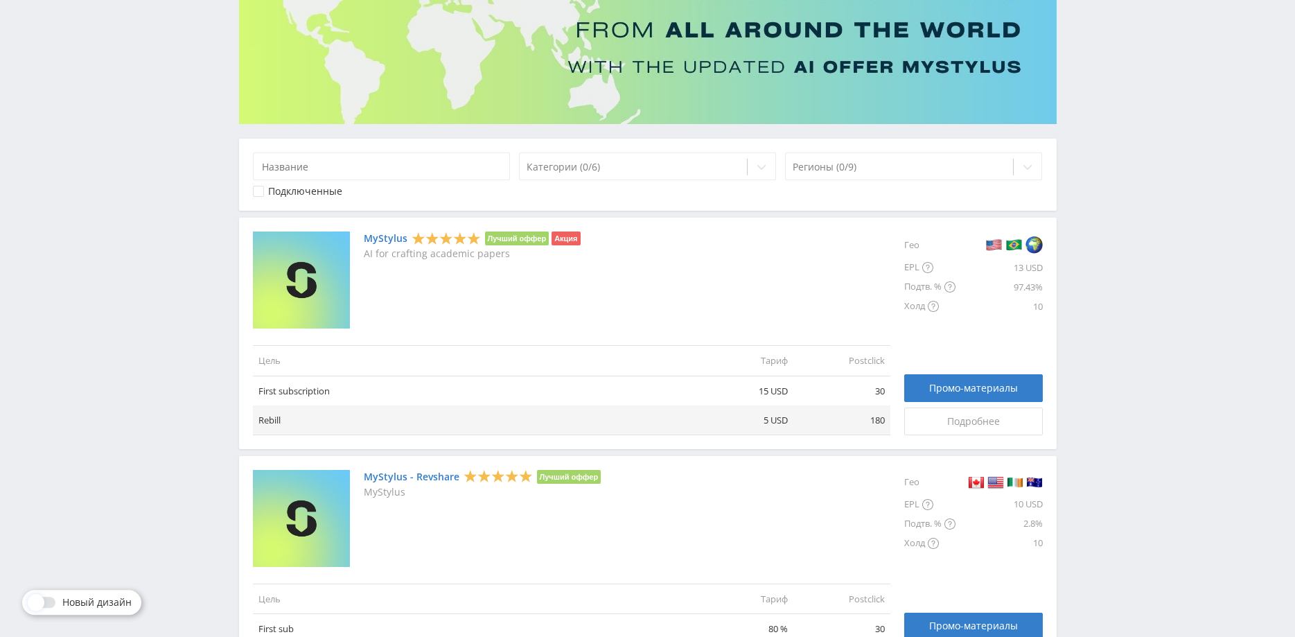
scroll to position [141, 0]
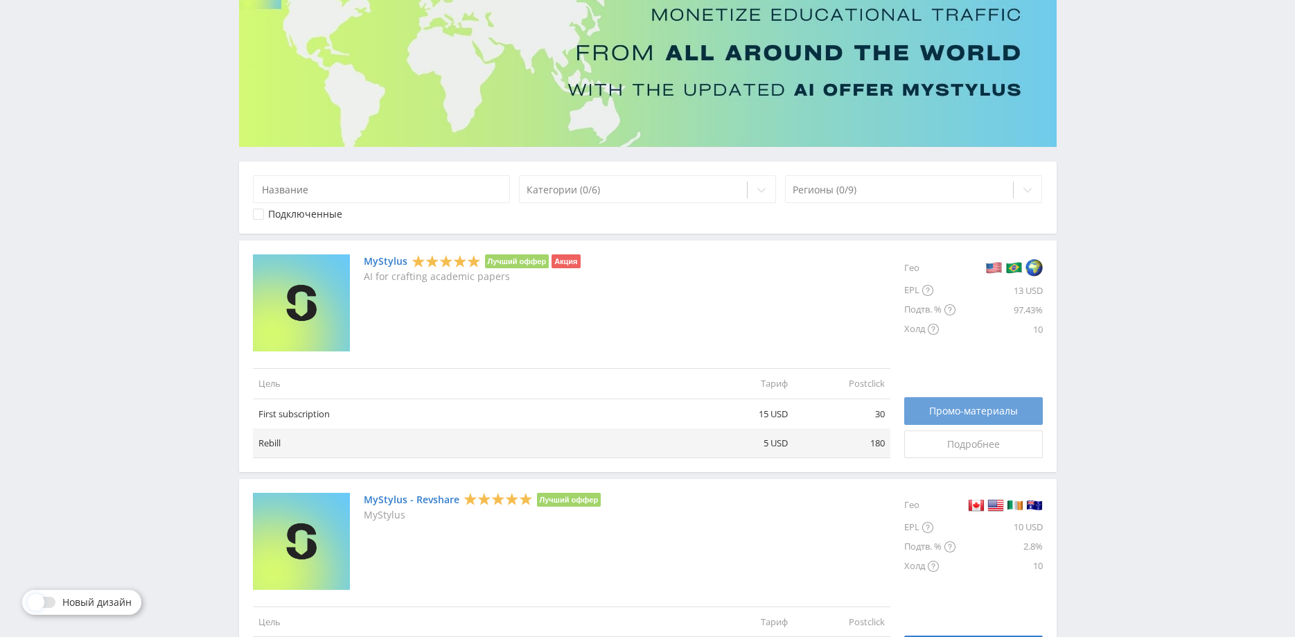
click at [947, 405] on span "Промо-материалы" at bounding box center [973, 410] width 89 height 11
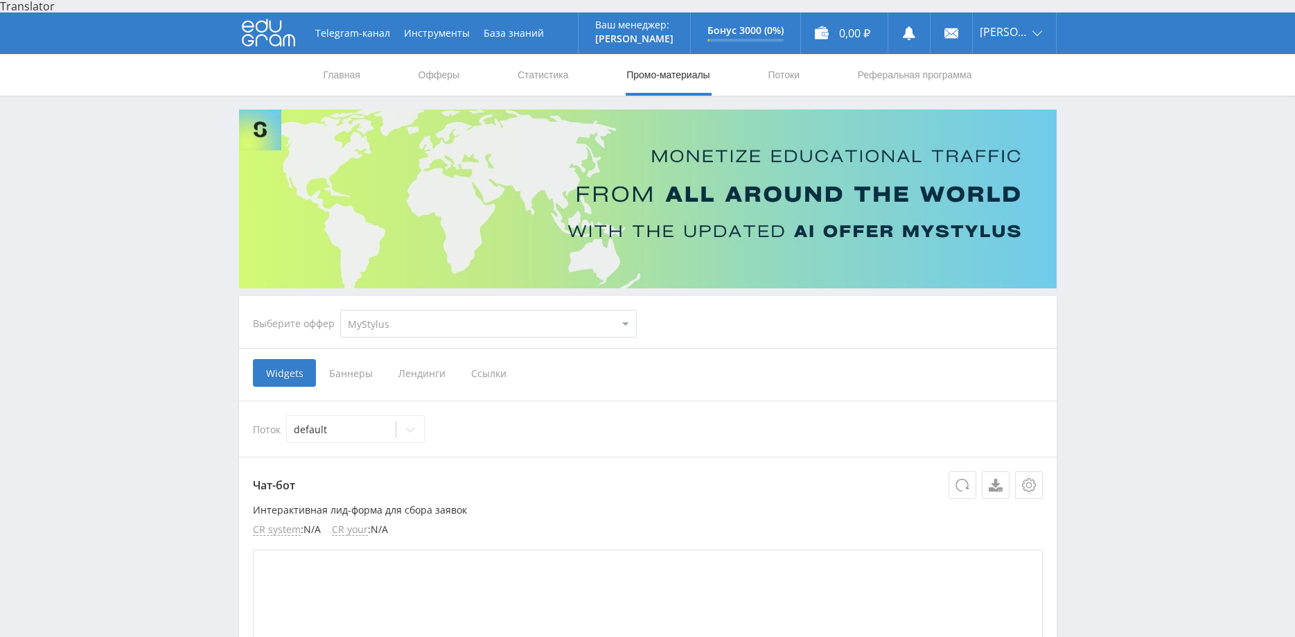
drag, startPoint x: 493, startPoint y: 364, endPoint x: 496, endPoint y: 355, distance: 9.4
click at [496, 359] on span "Ссылки" at bounding box center [489, 373] width 62 height 28
click at [485, 360] on span "Ссылки" at bounding box center [489, 373] width 62 height 28
click at [0, 0] on input "Ссылки" at bounding box center [0, 0] width 0 height 0
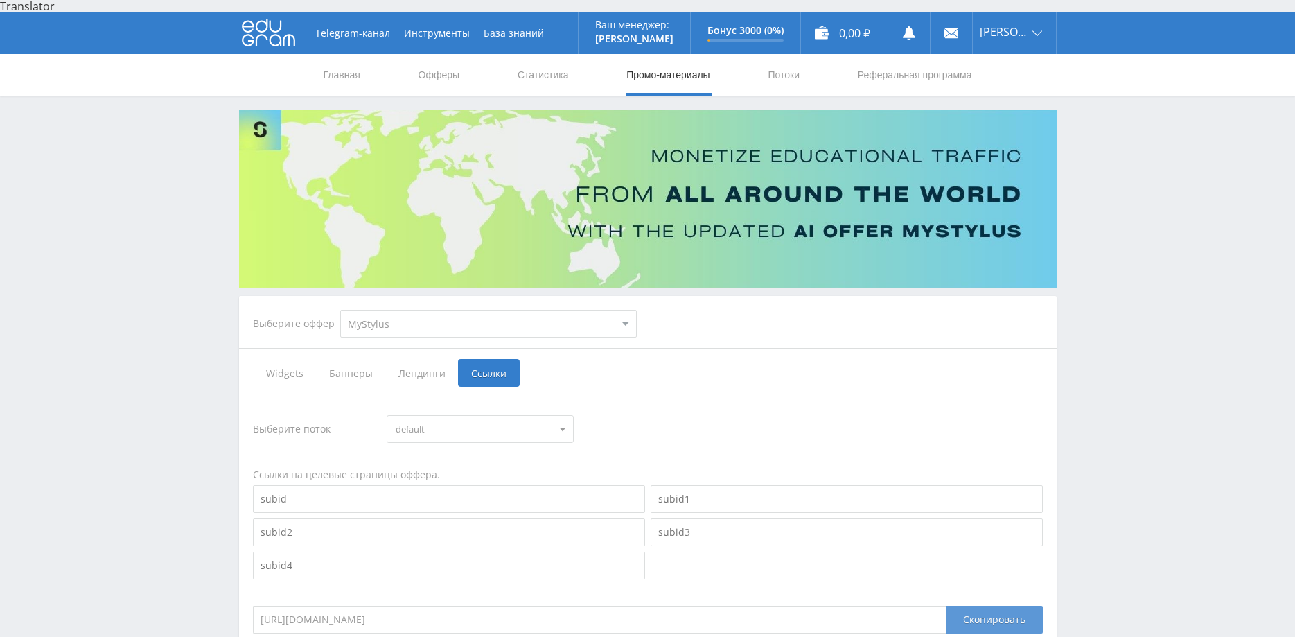
click at [1015, 606] on div "Скопировать" at bounding box center [994, 620] width 97 height 28
